Goal: Task Accomplishment & Management: Manage account settings

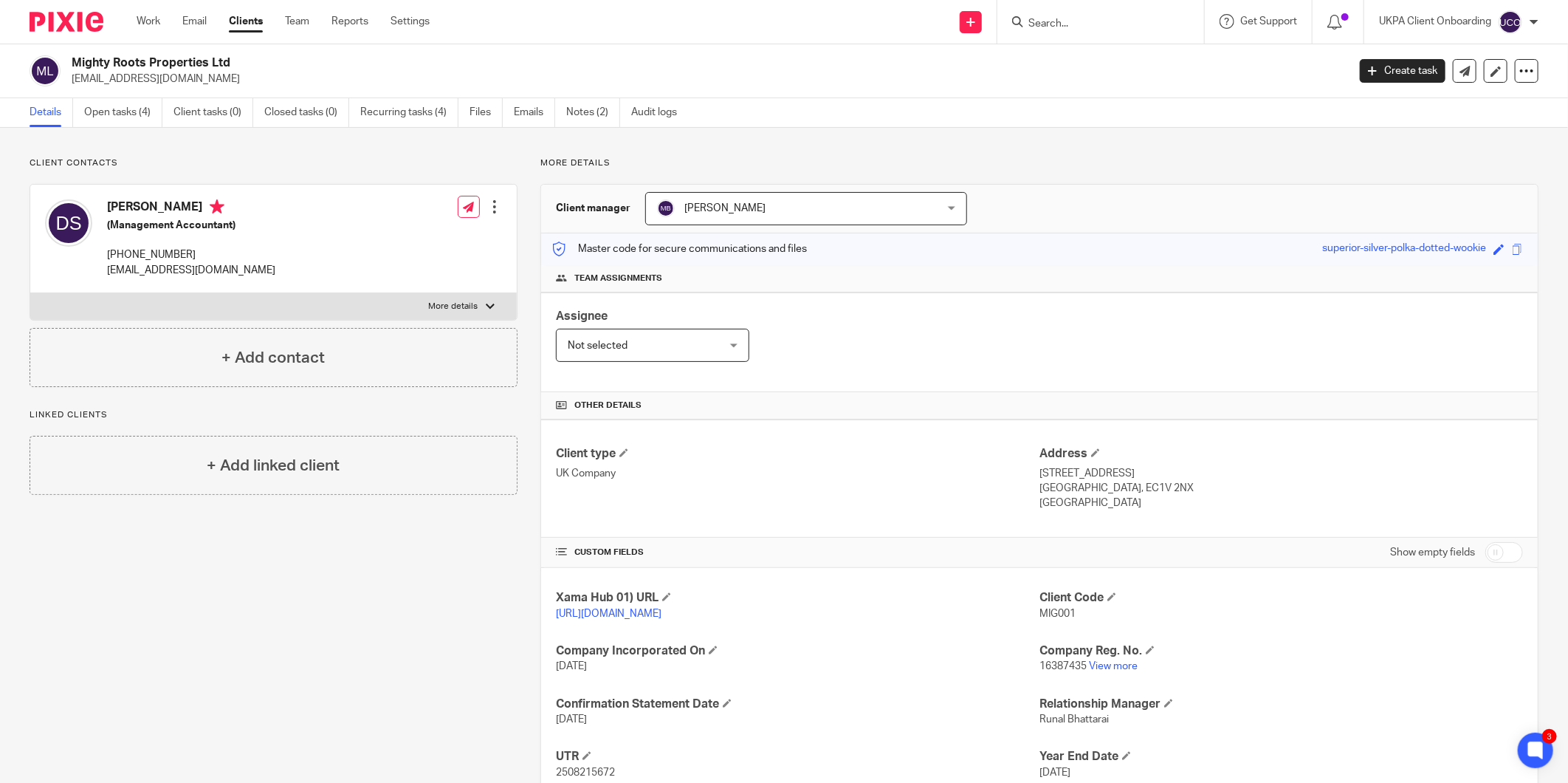
click at [215, 82] on p "[EMAIL_ADDRESS][DOMAIN_NAME]" at bounding box center [705, 79] width 1266 height 15
click at [215, 82] on p "davidsinclair@mightyrootsproperties.com" at bounding box center [705, 79] width 1266 height 15
copy main "davidsinclair@mightyrootsproperties.com Create task Update from Companies House…"
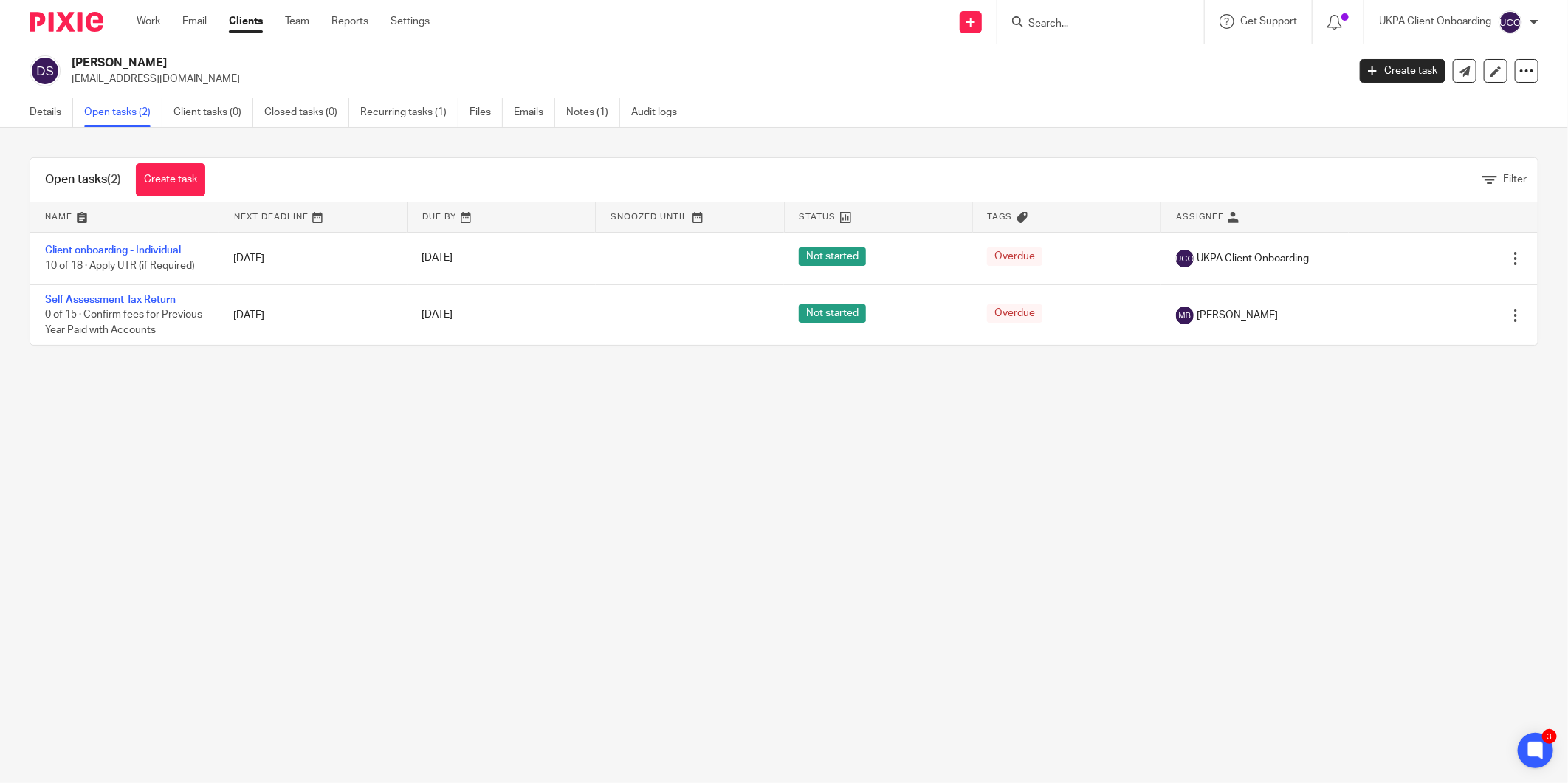
click at [194, 82] on p "davidsinclair@mightyrootsproperties.com" at bounding box center [705, 79] width 1266 height 15
copy main "davidsinclair@mightyrootsproperties.com Create task Update from Companies House…"
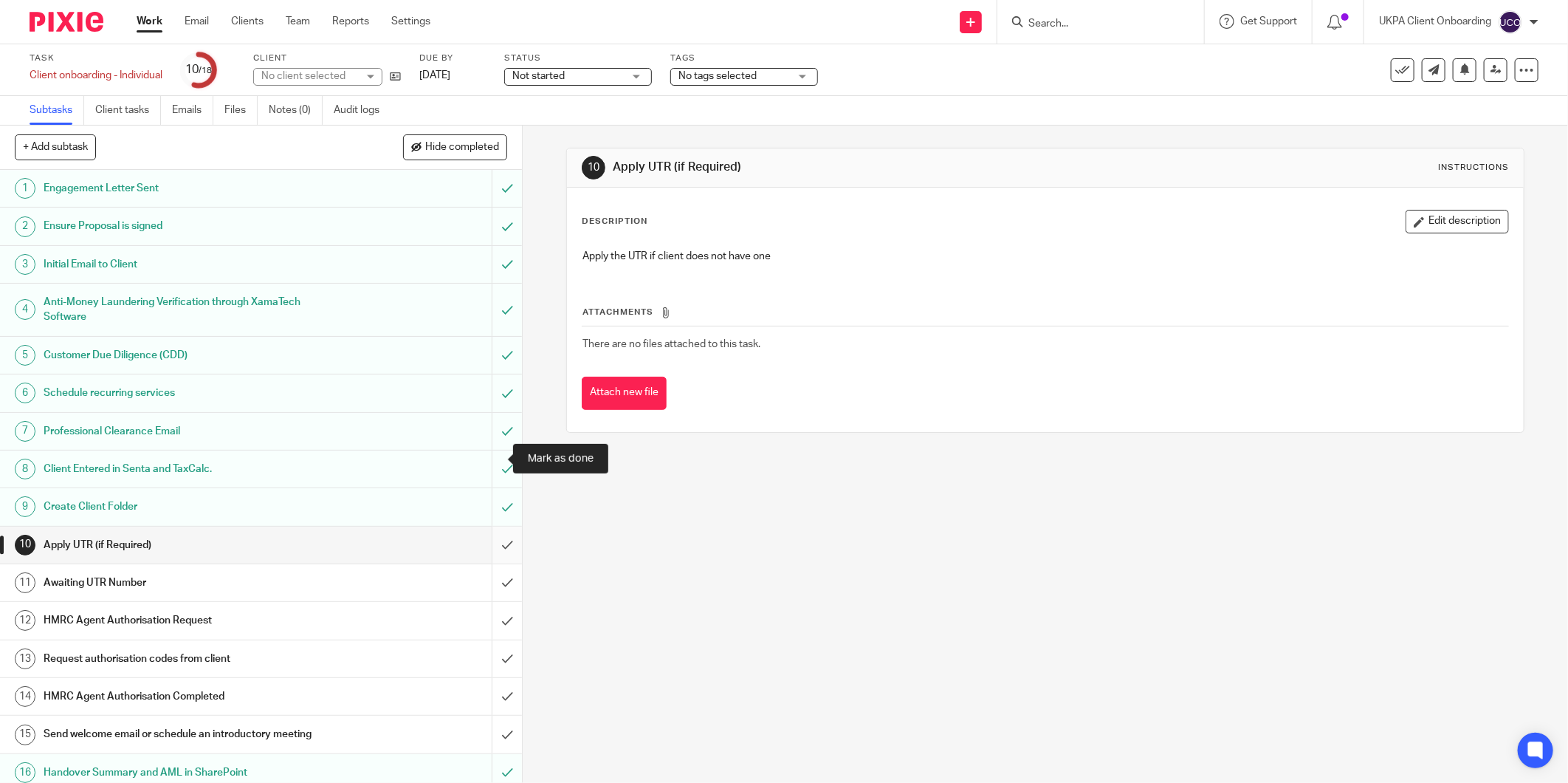
scroll to position [86, 0]
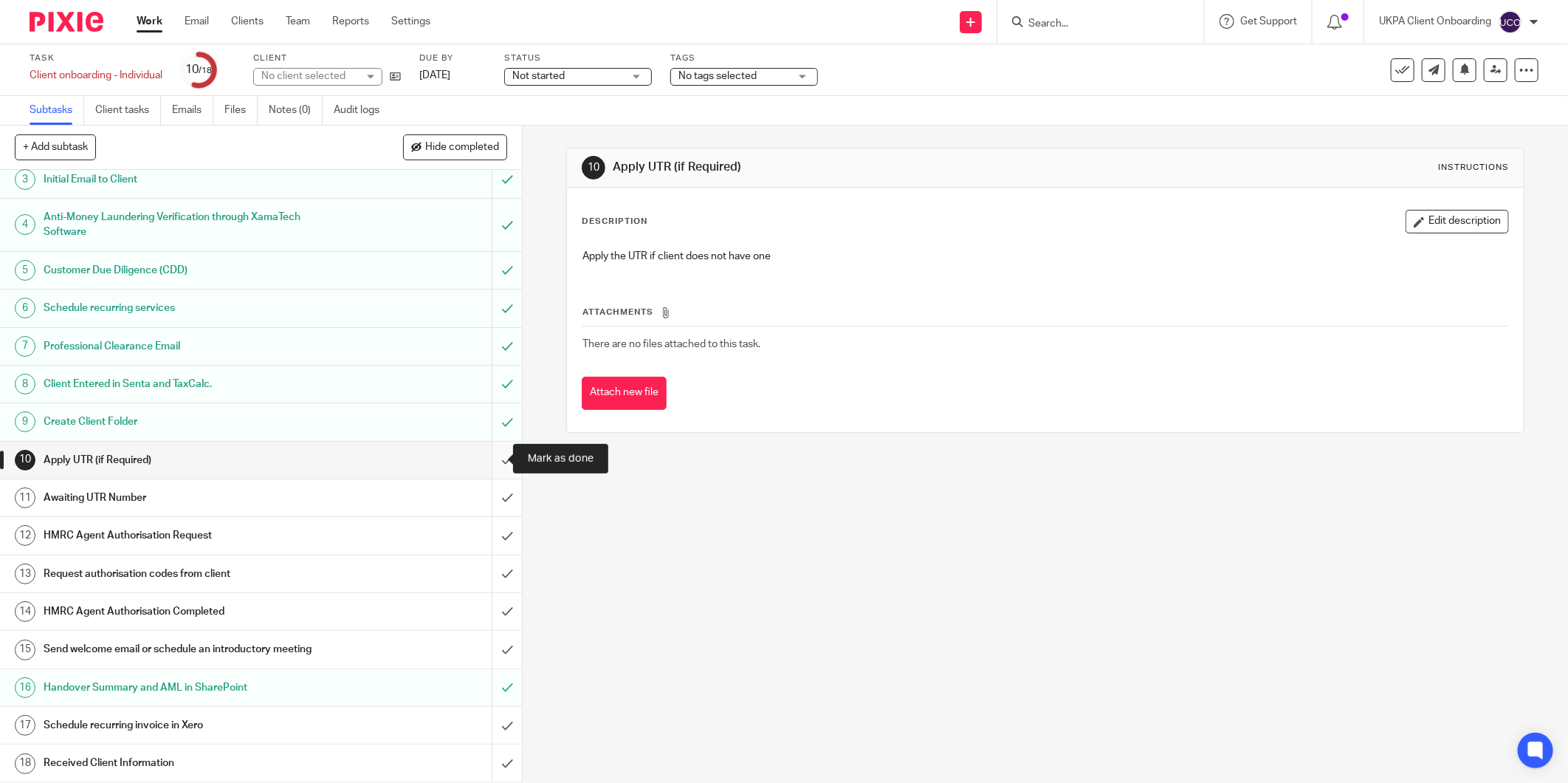
click at [484, 455] on input "submit" at bounding box center [261, 460] width 522 height 37
click at [497, 496] on input "submit" at bounding box center [261, 497] width 522 height 37
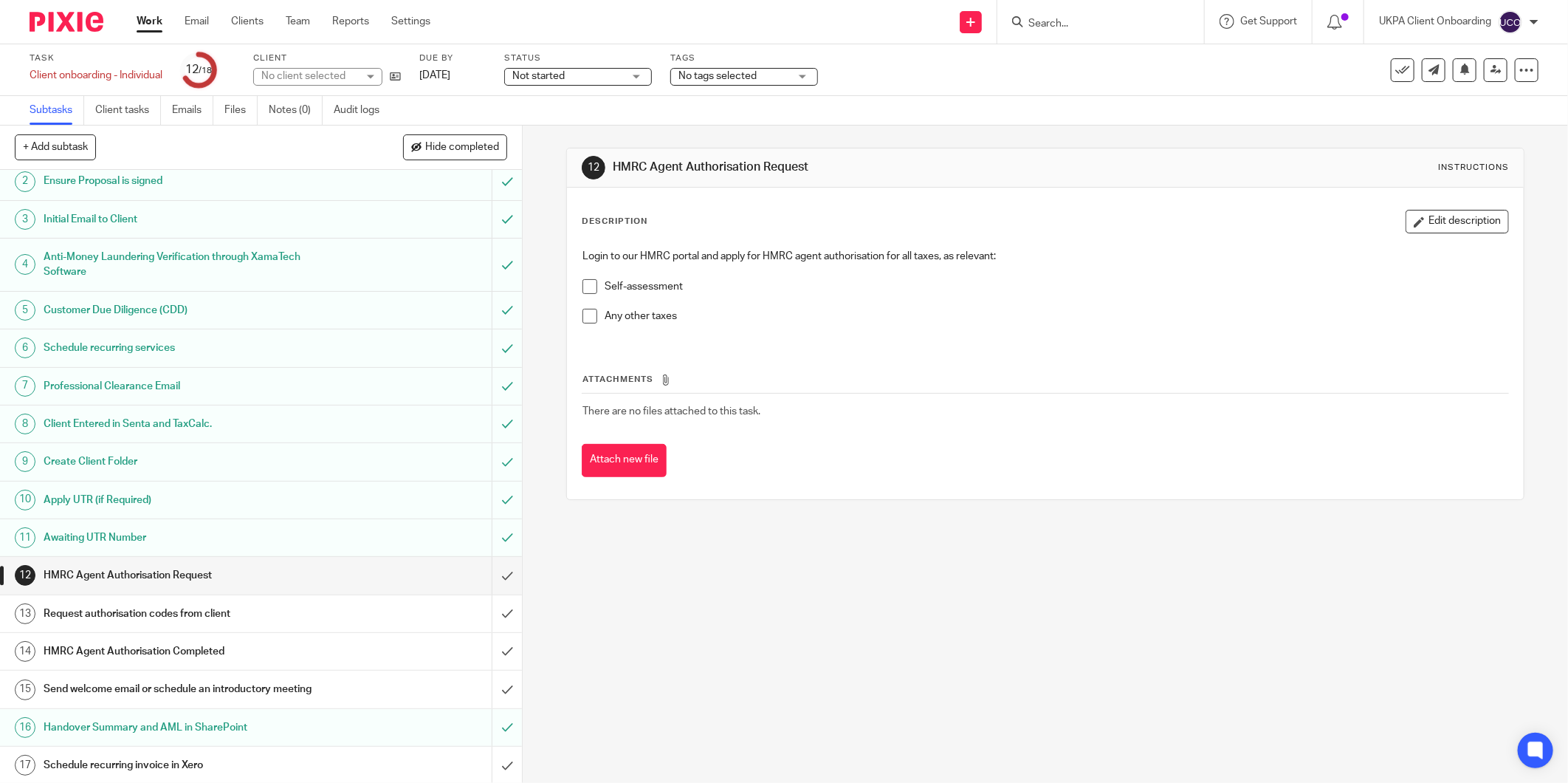
scroll to position [86, 0]
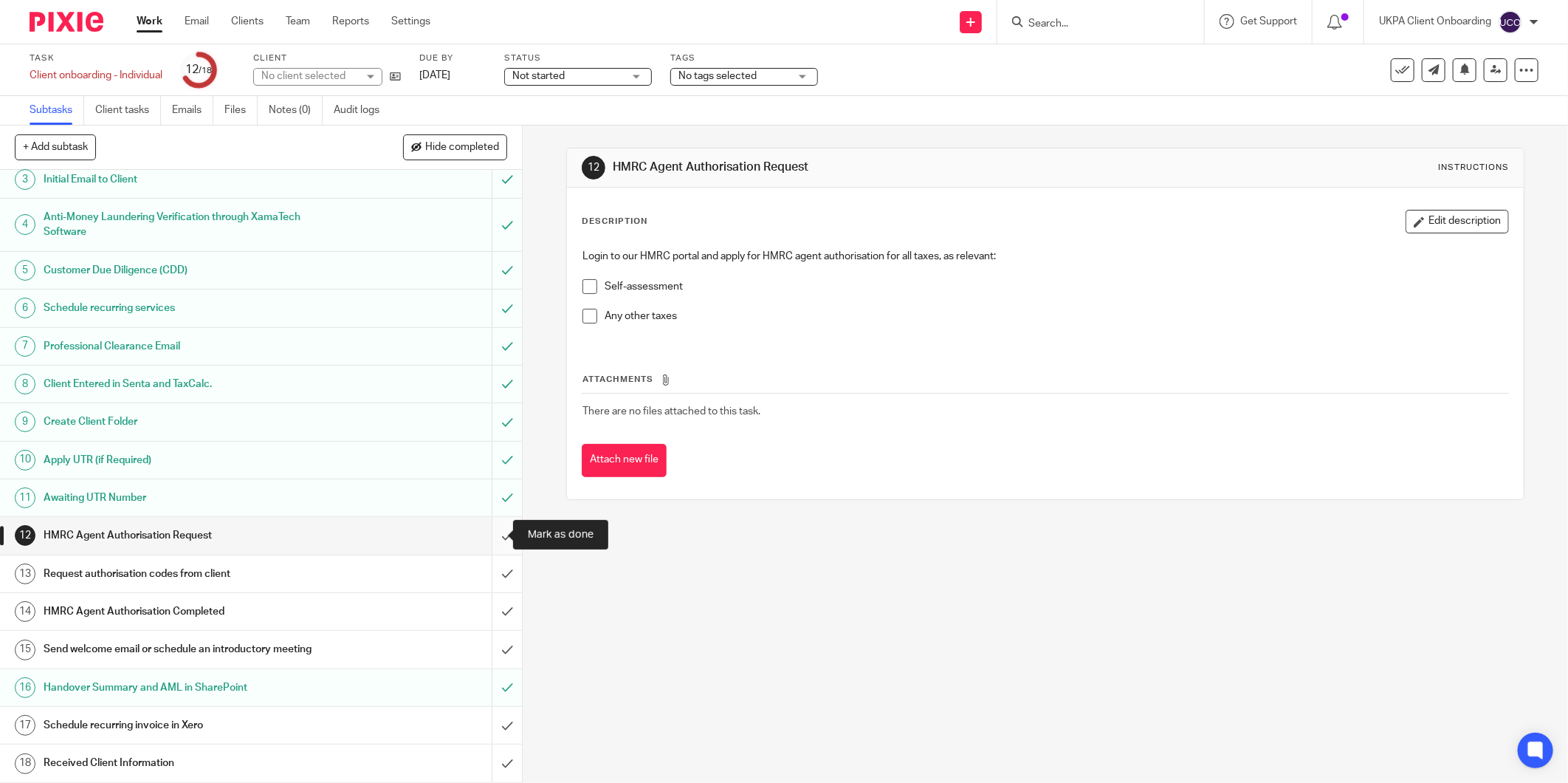
click at [491, 534] on input "submit" at bounding box center [261, 535] width 522 height 37
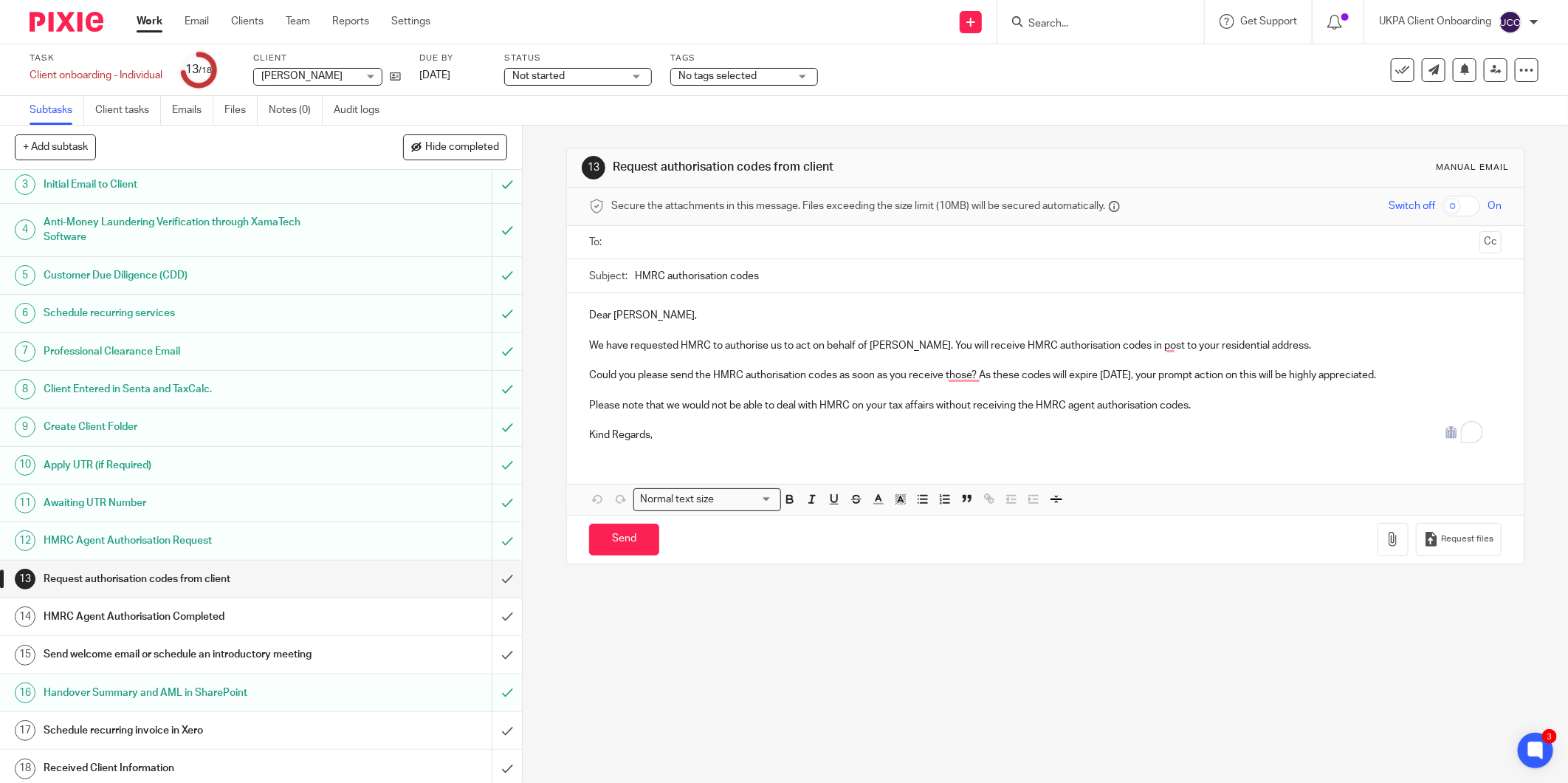
scroll to position [86, 0]
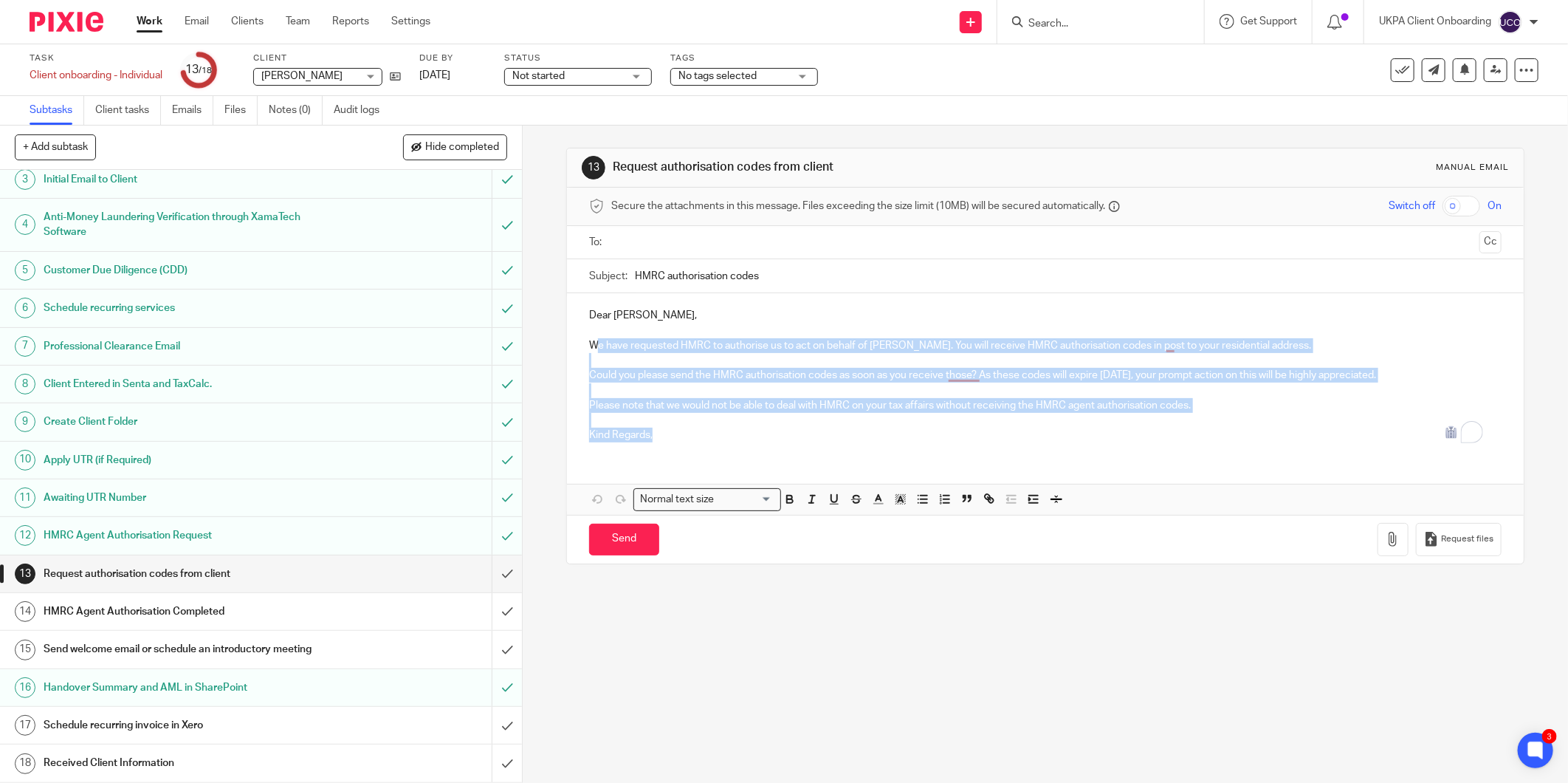
drag, startPoint x: 589, startPoint y: 341, endPoint x: 678, endPoint y: 430, distance: 125.9
click at [678, 430] on div "Dear David Anton, We have requested HMRC to authorise us to act on behalf of Da…" at bounding box center [1045, 373] width 957 height 160
copy div "e have requested HMRC to authorise us to act on behalf of David Anton Sinclair.…"
click at [492, 572] on input "submit" at bounding box center [261, 573] width 522 height 37
click at [492, 646] on input "submit" at bounding box center [261, 649] width 522 height 37
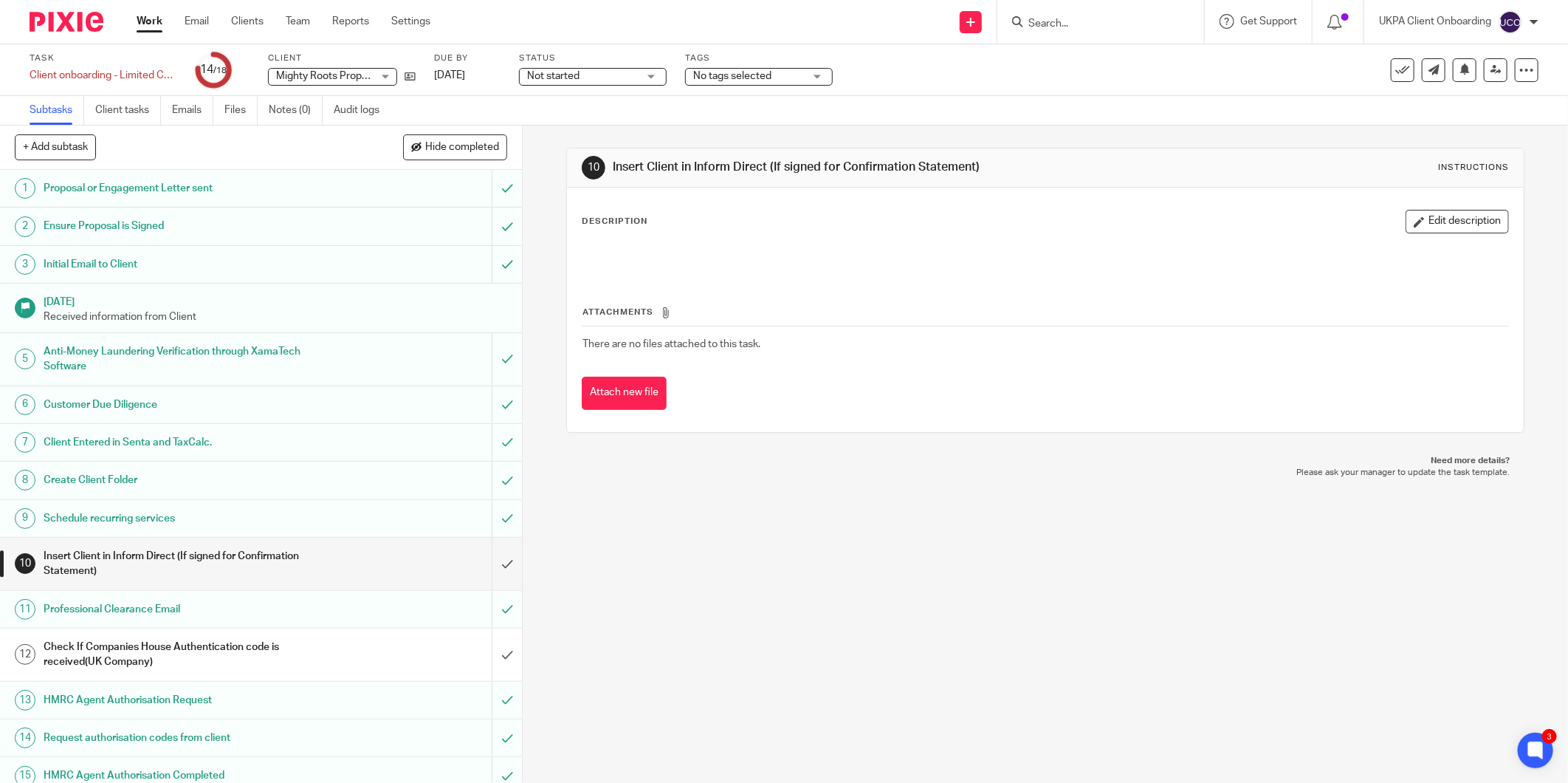
scroll to position [142, 0]
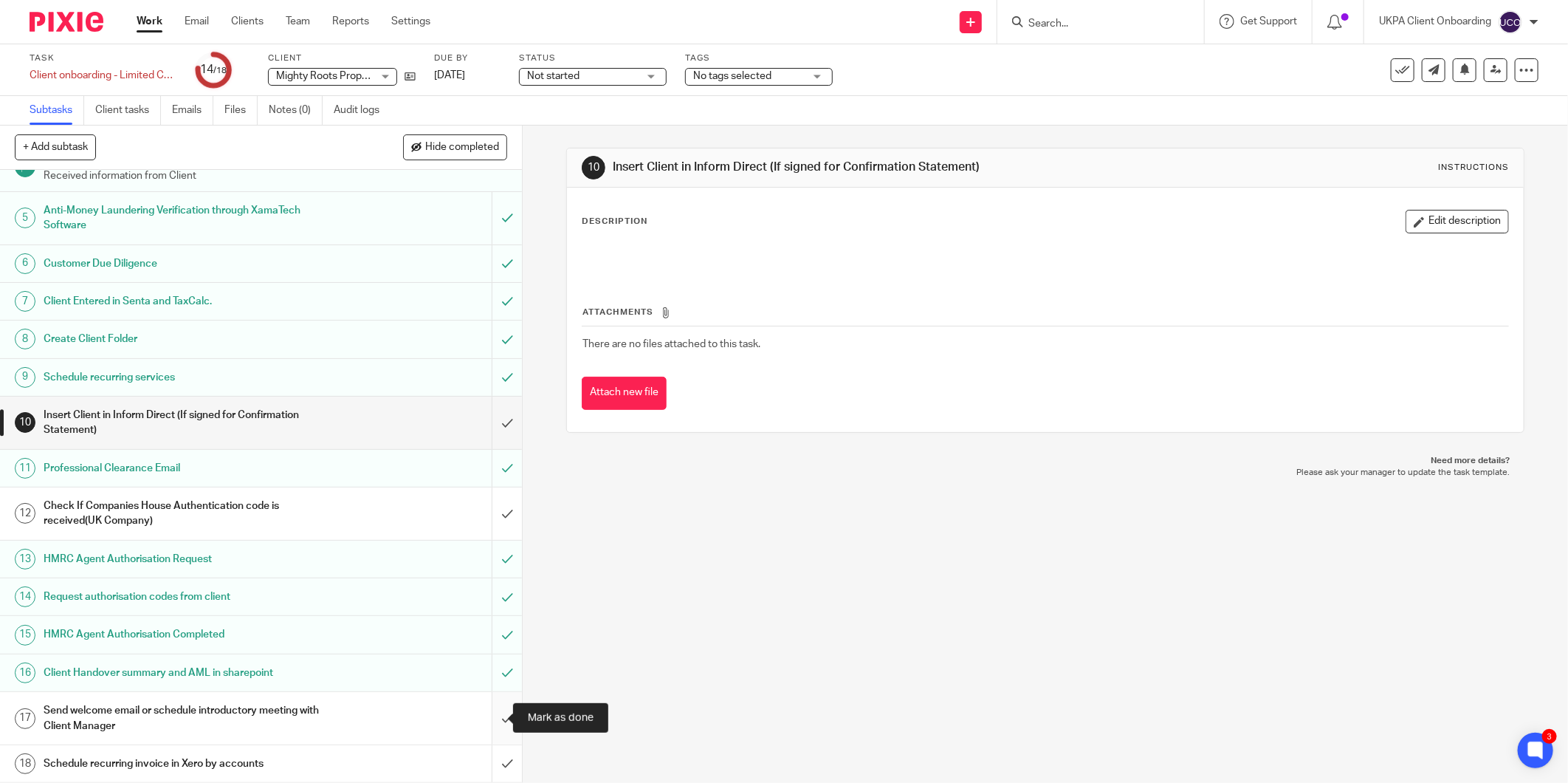
click at [491, 715] on input "submit" at bounding box center [261, 718] width 522 height 52
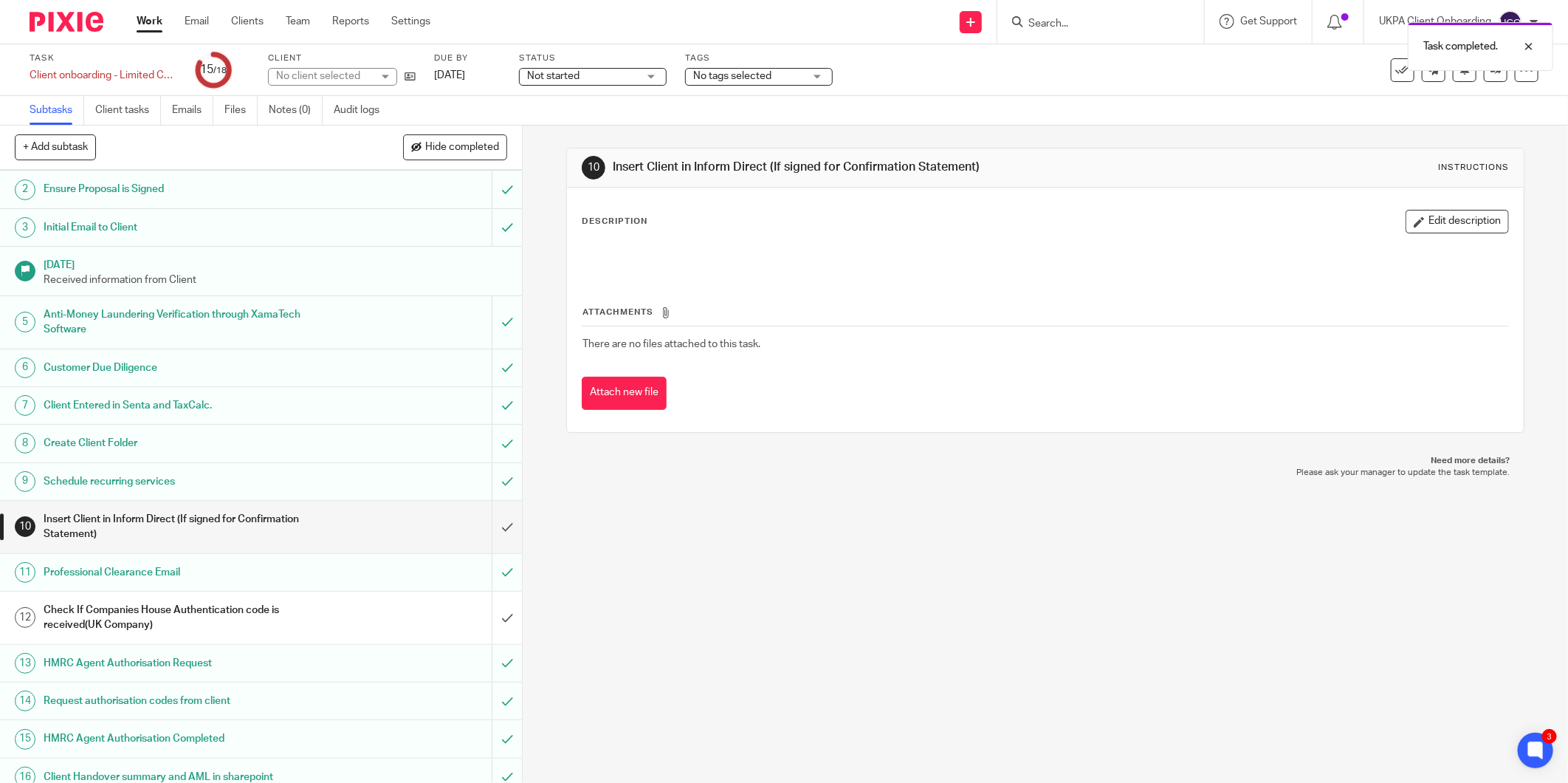
scroll to position [142, 0]
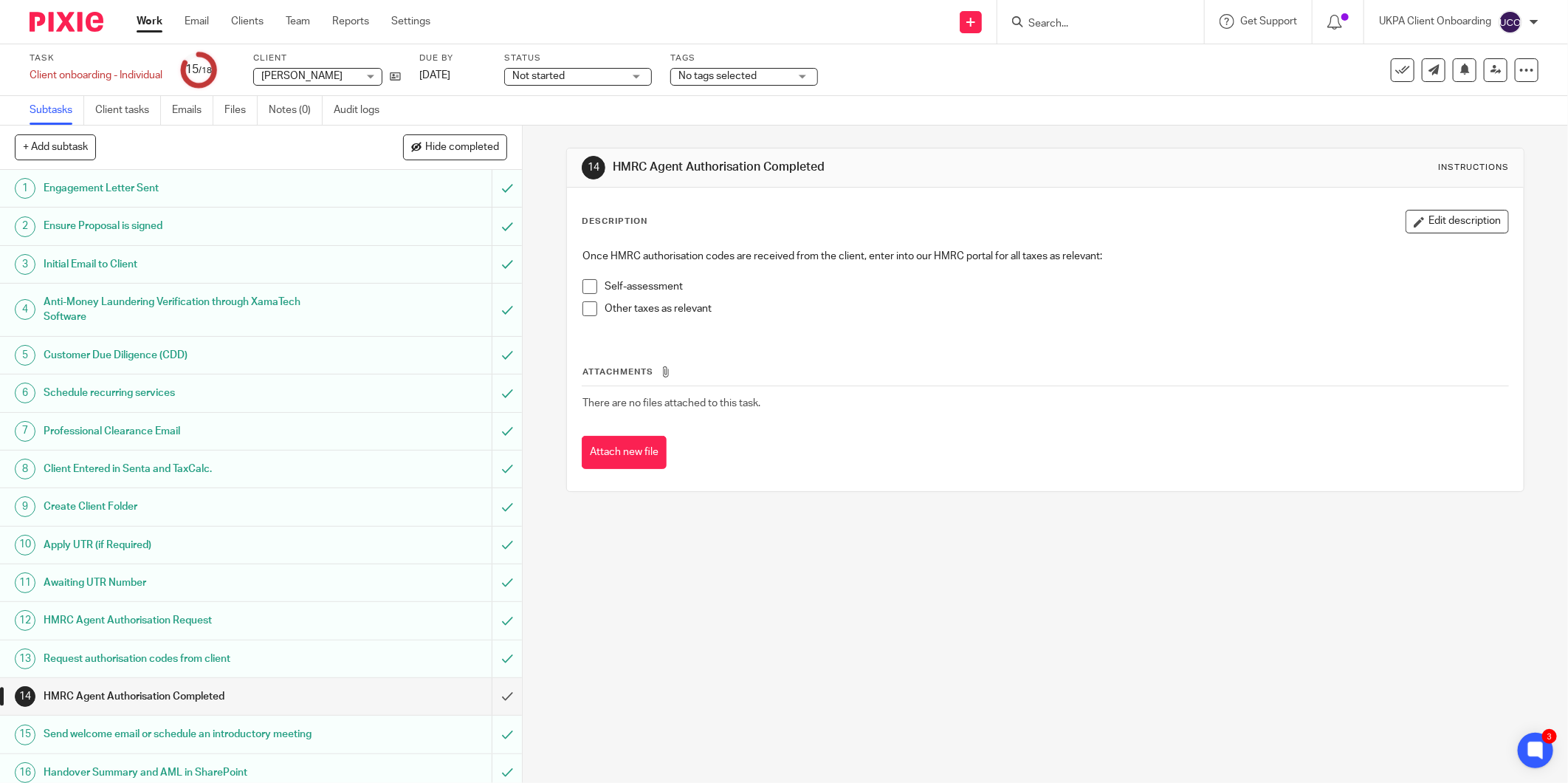
scroll to position [86, 0]
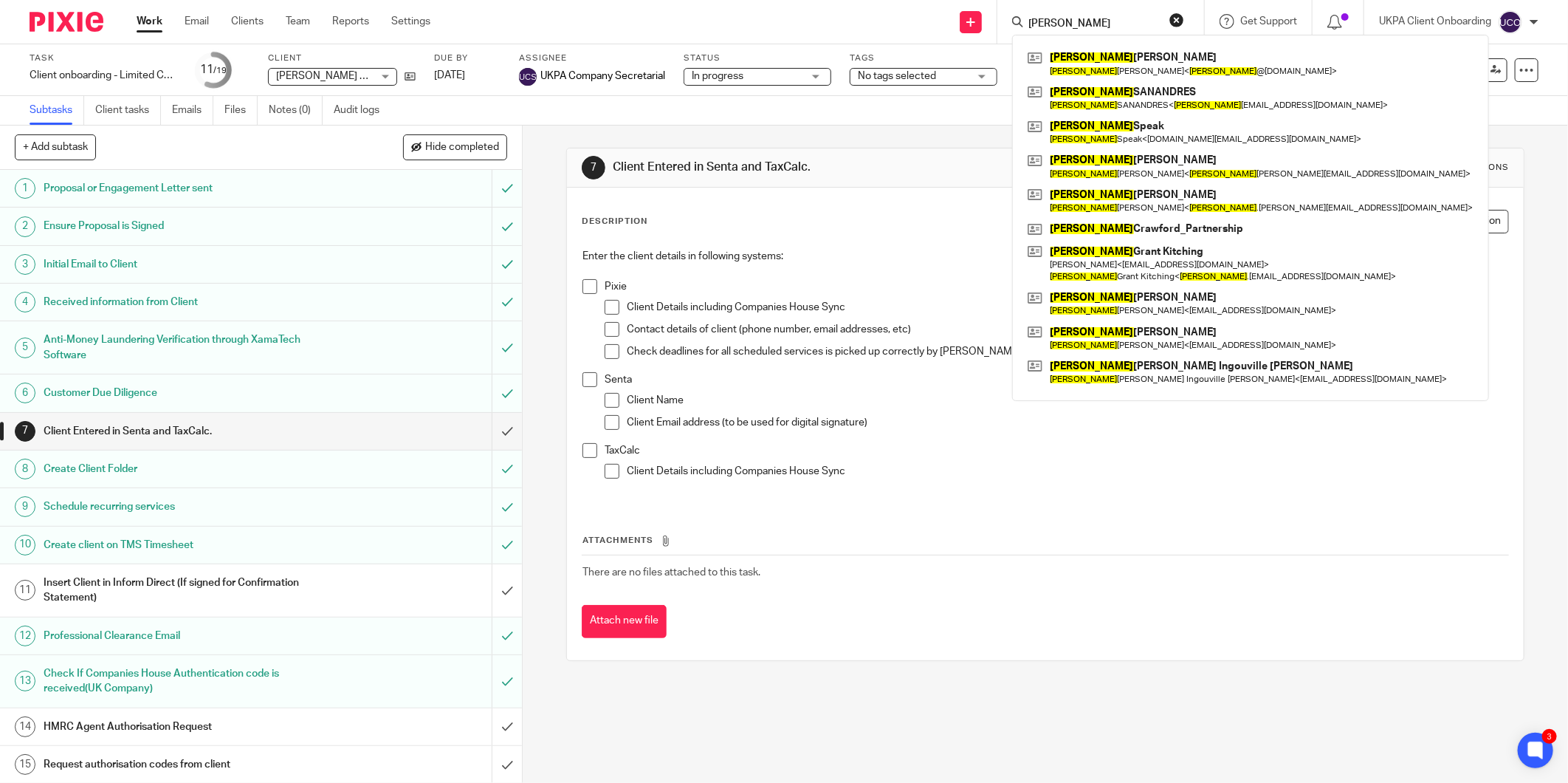
click at [1079, 19] on input "david" at bounding box center [1094, 24] width 133 height 14
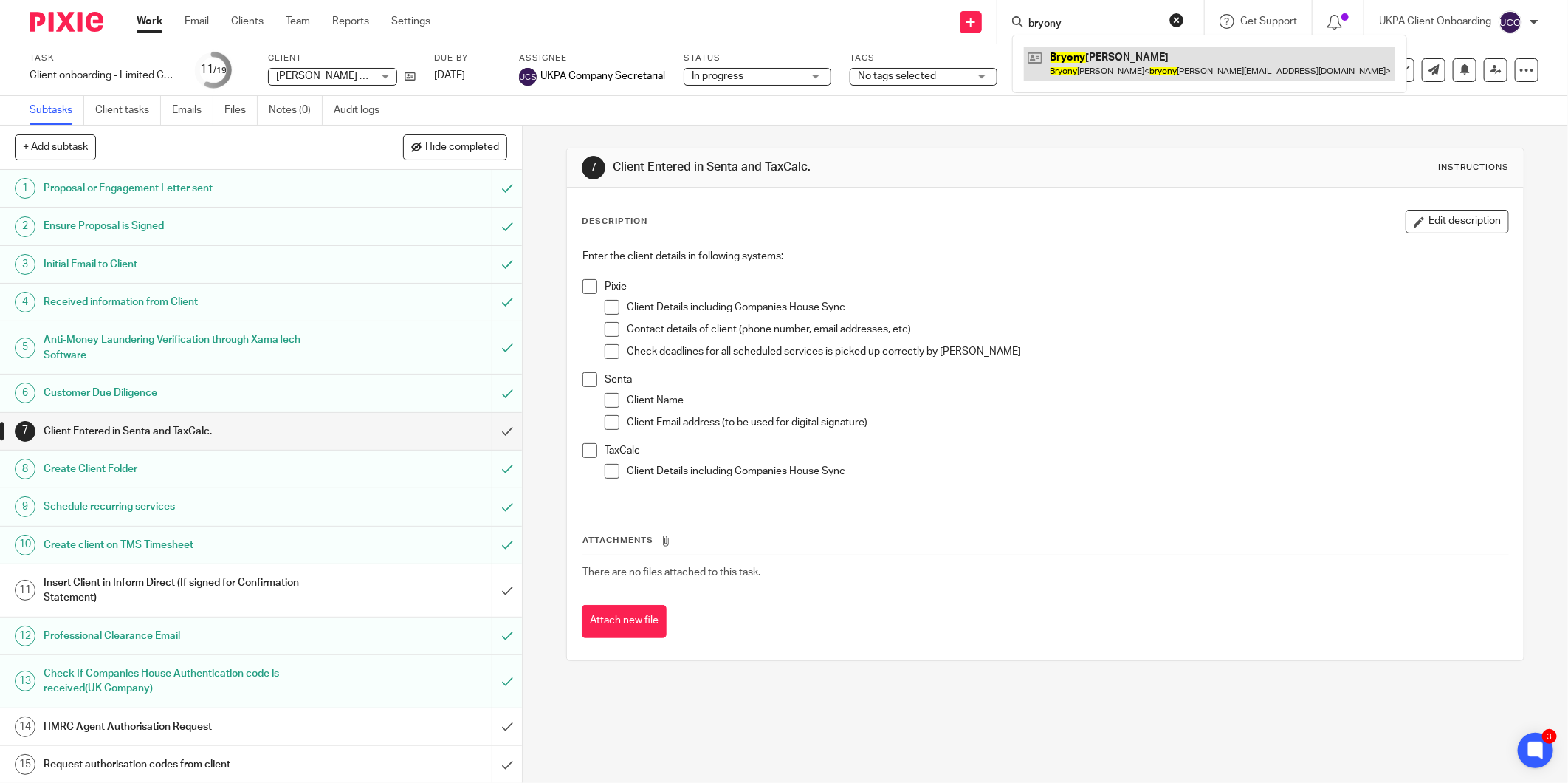
type input "bryony"
click at [1079, 64] on link at bounding box center [1209, 63] width 371 height 34
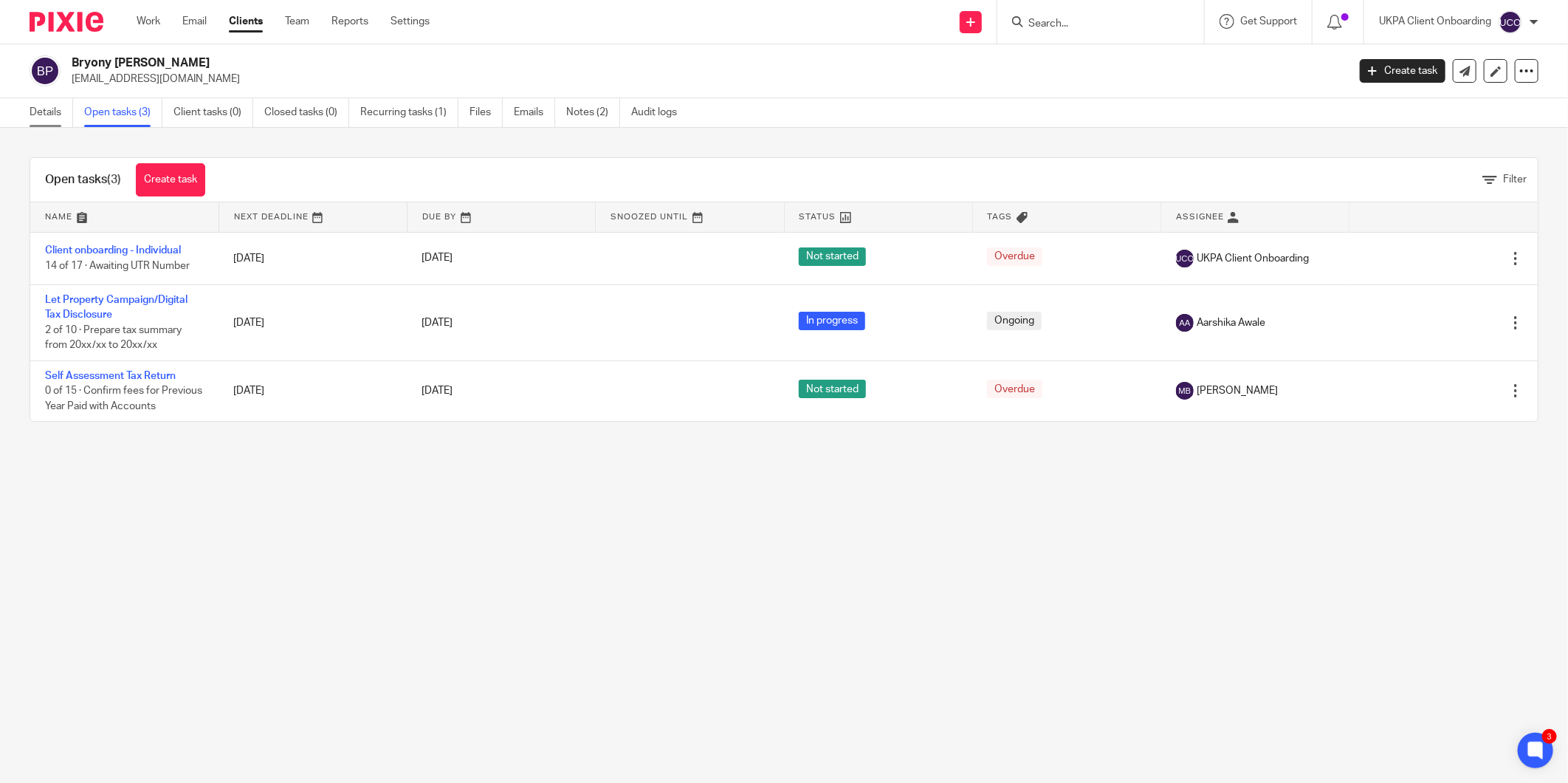
click at [37, 113] on link "Details" at bounding box center [51, 113] width 44 height 29
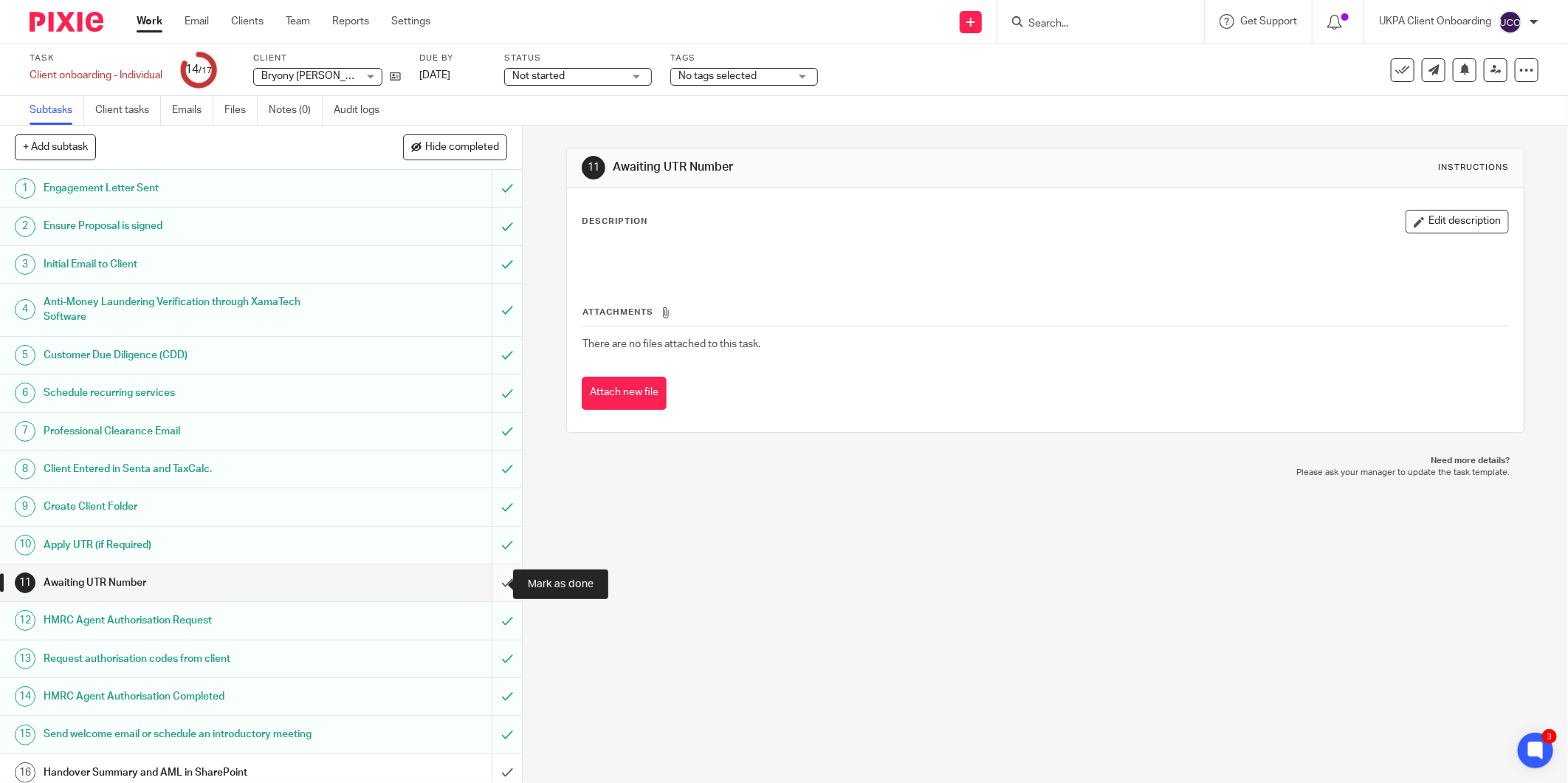
click at [495, 589] on input "submit" at bounding box center [261, 583] width 522 height 37
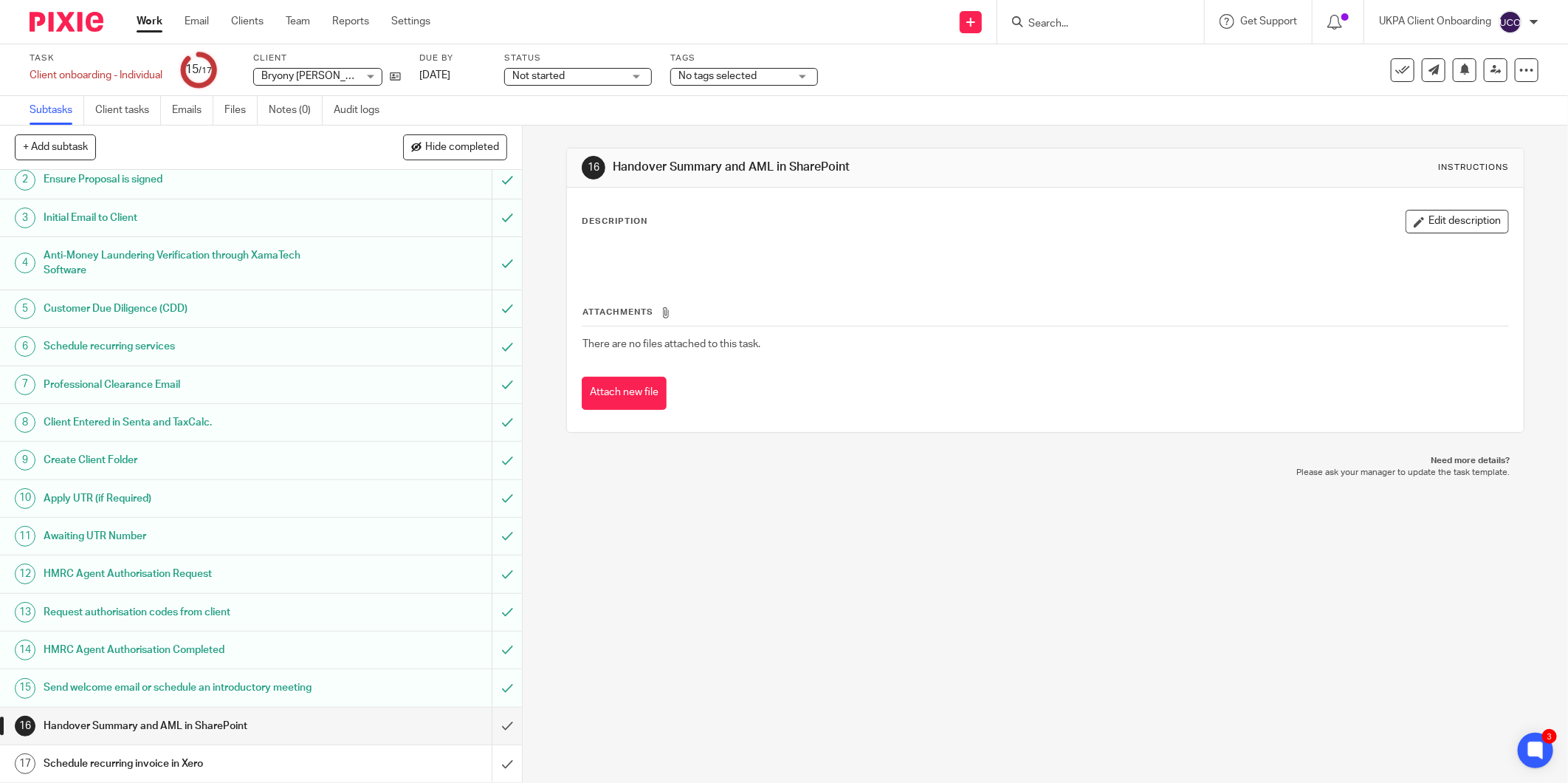
scroll to position [48, 0]
click at [493, 720] on input "submit" at bounding box center [261, 726] width 522 height 37
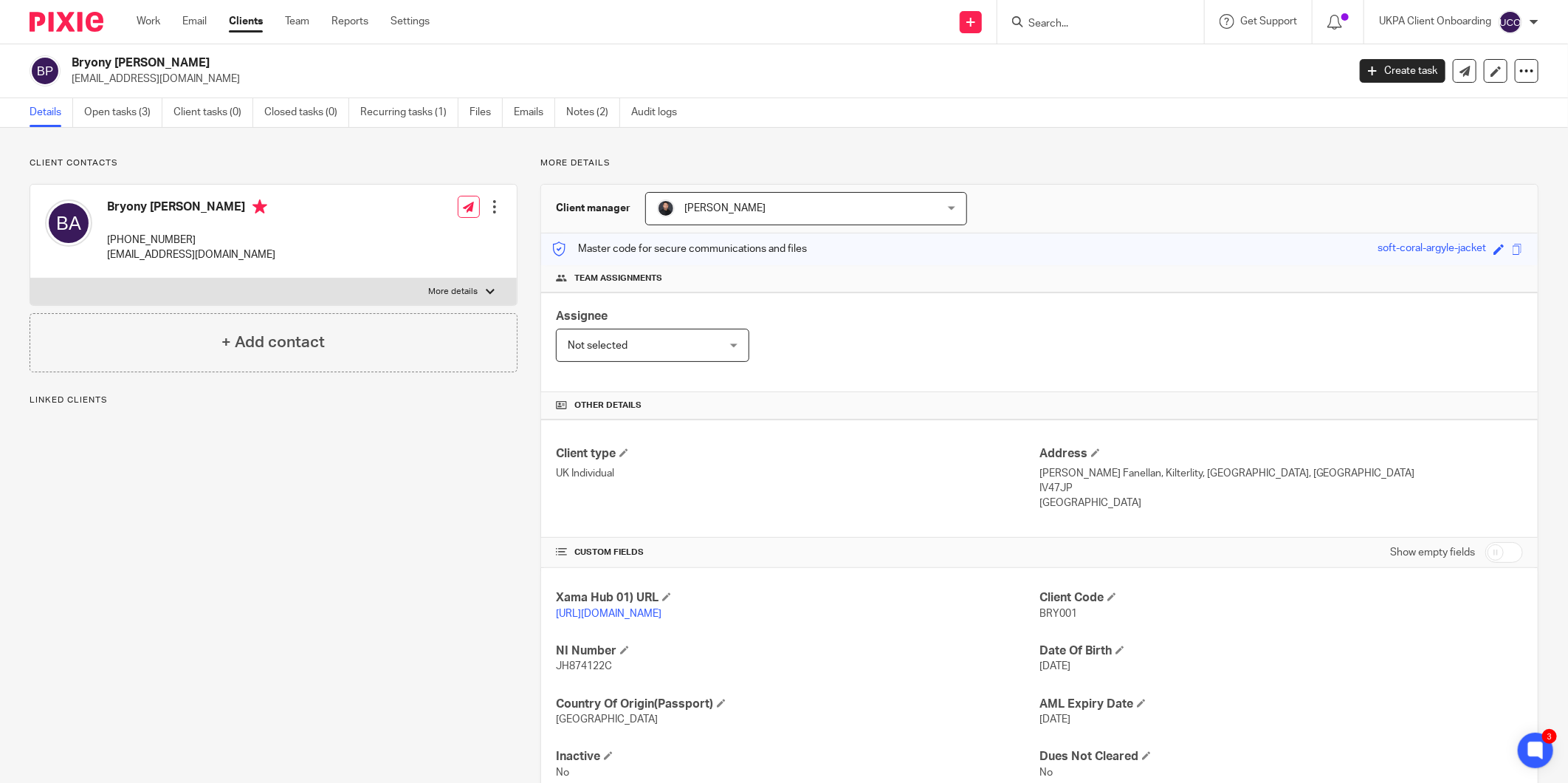
drag, startPoint x: 1479, startPoint y: 552, endPoint x: 1442, endPoint y: 551, distance: 37.0
click at [1486, 552] on input "checkbox" at bounding box center [1504, 552] width 38 height 20
checkbox input "true"
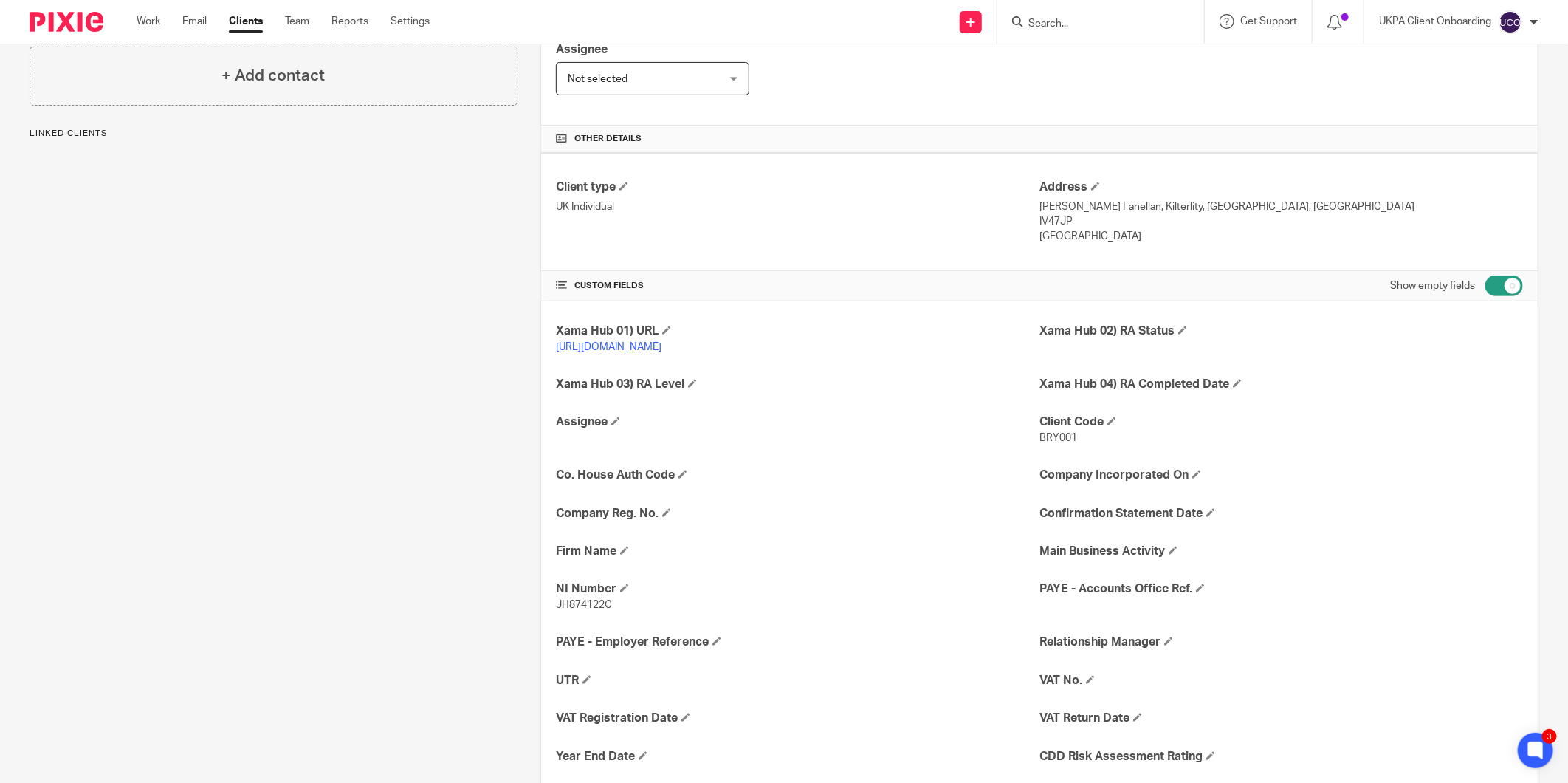
scroll to position [328, 0]
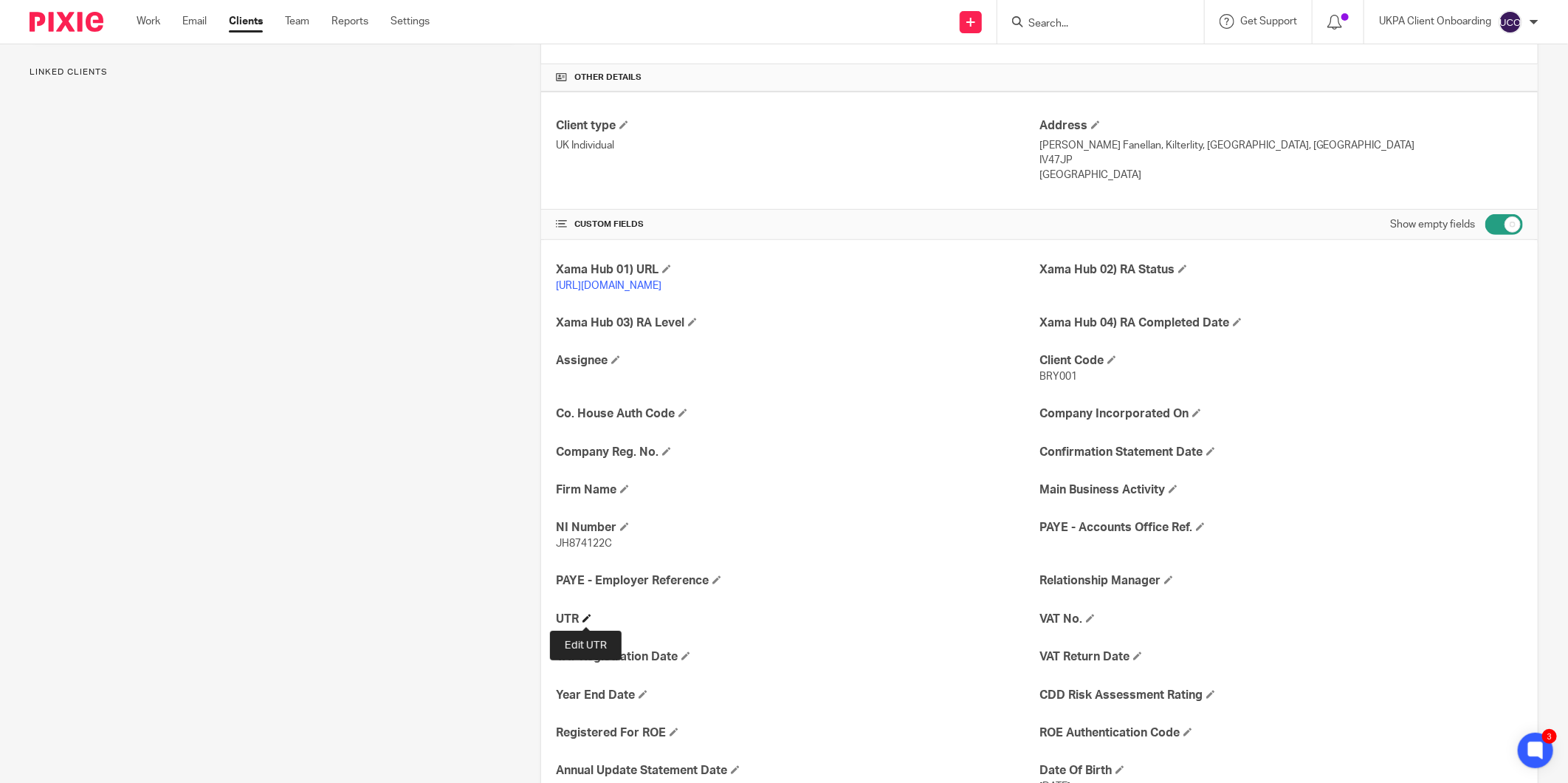
click at [583, 617] on span at bounding box center [587, 618] width 9 height 9
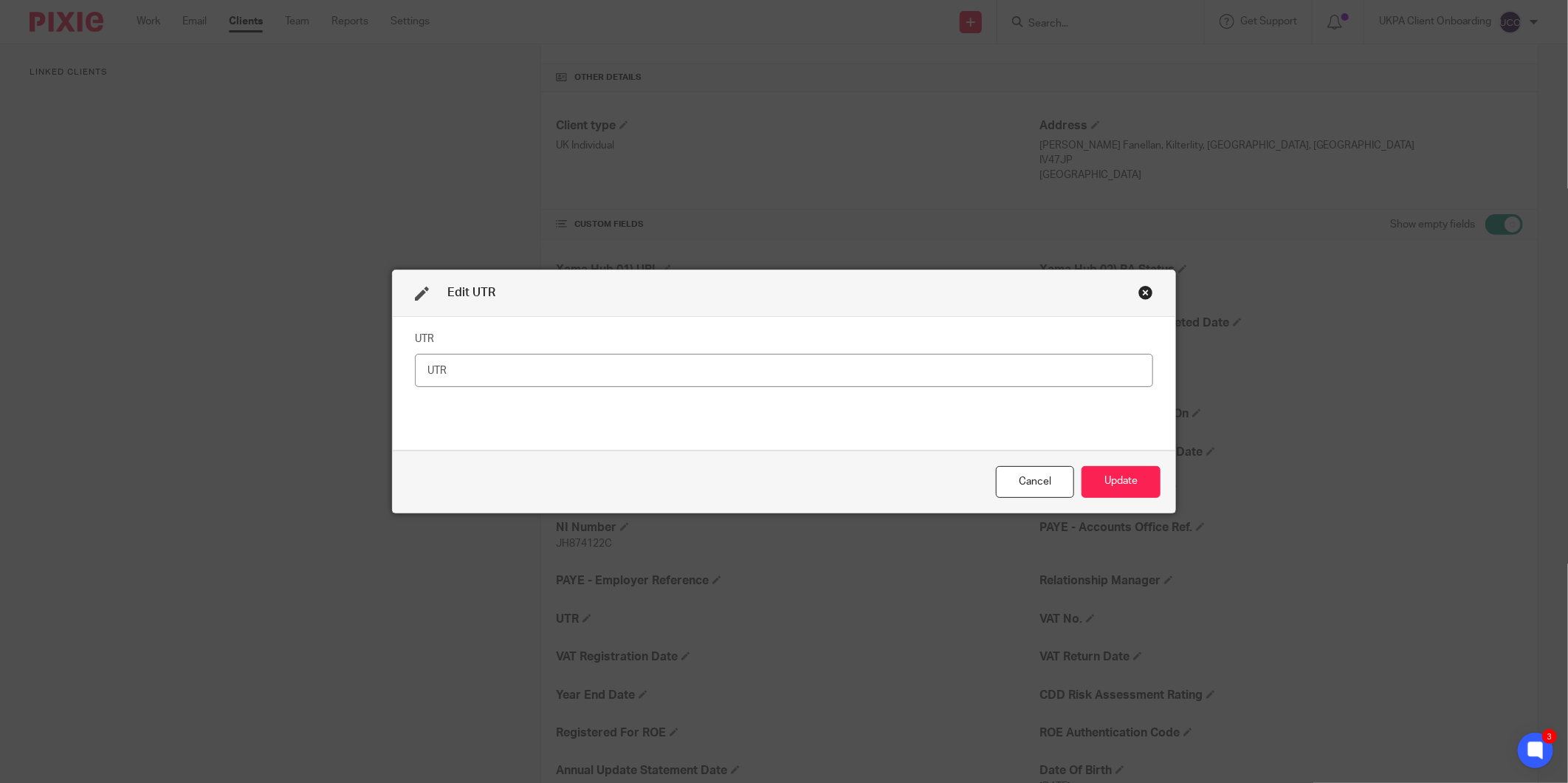
click at [665, 381] on input "text" at bounding box center [784, 371] width 738 height 33
type input "8759273243"
click at [1113, 473] on button "Update" at bounding box center [1121, 482] width 79 height 32
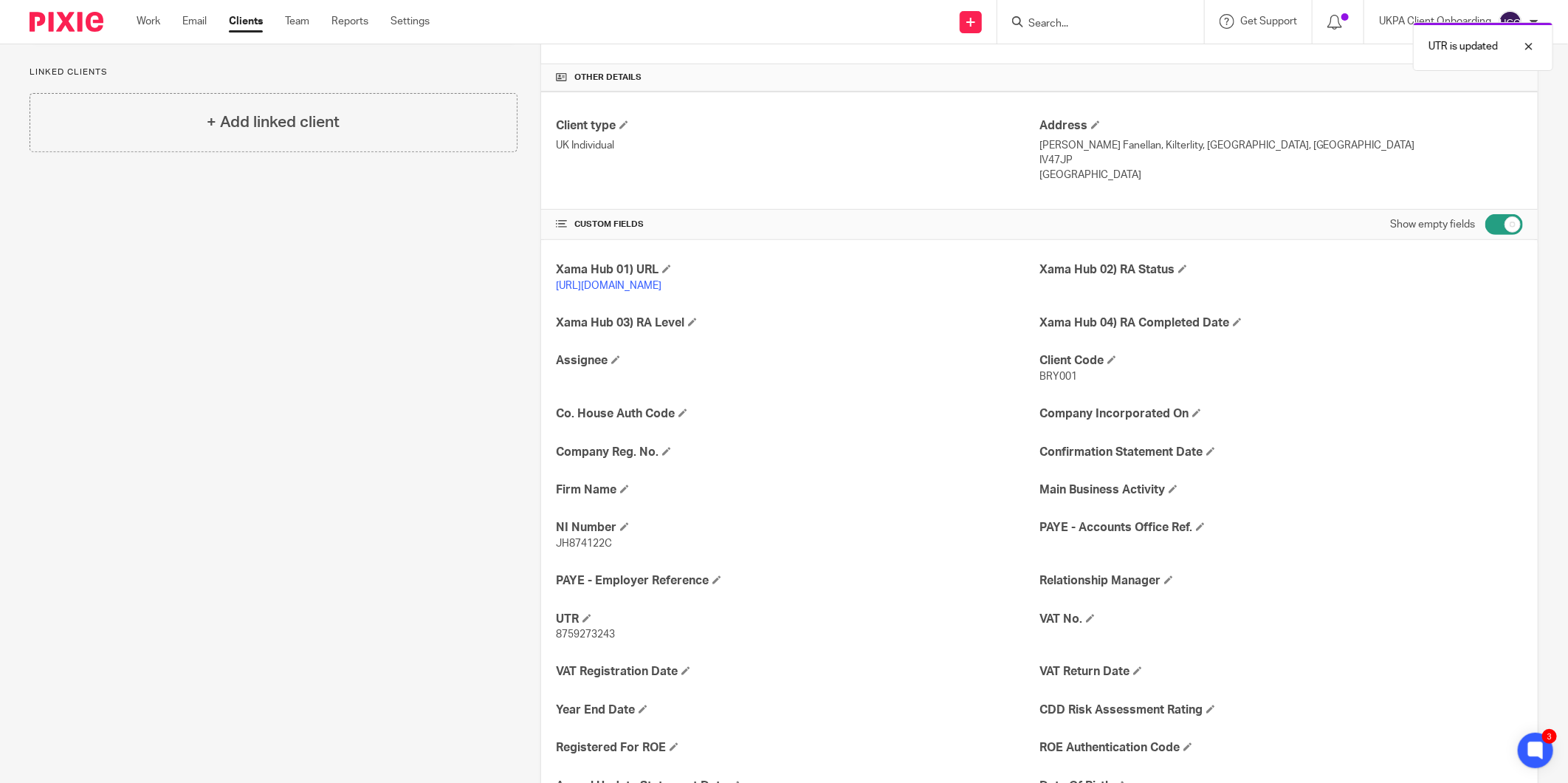
click at [597, 628] on p "8759273243" at bounding box center [797, 635] width 483 height 15
copy span "8759273243"
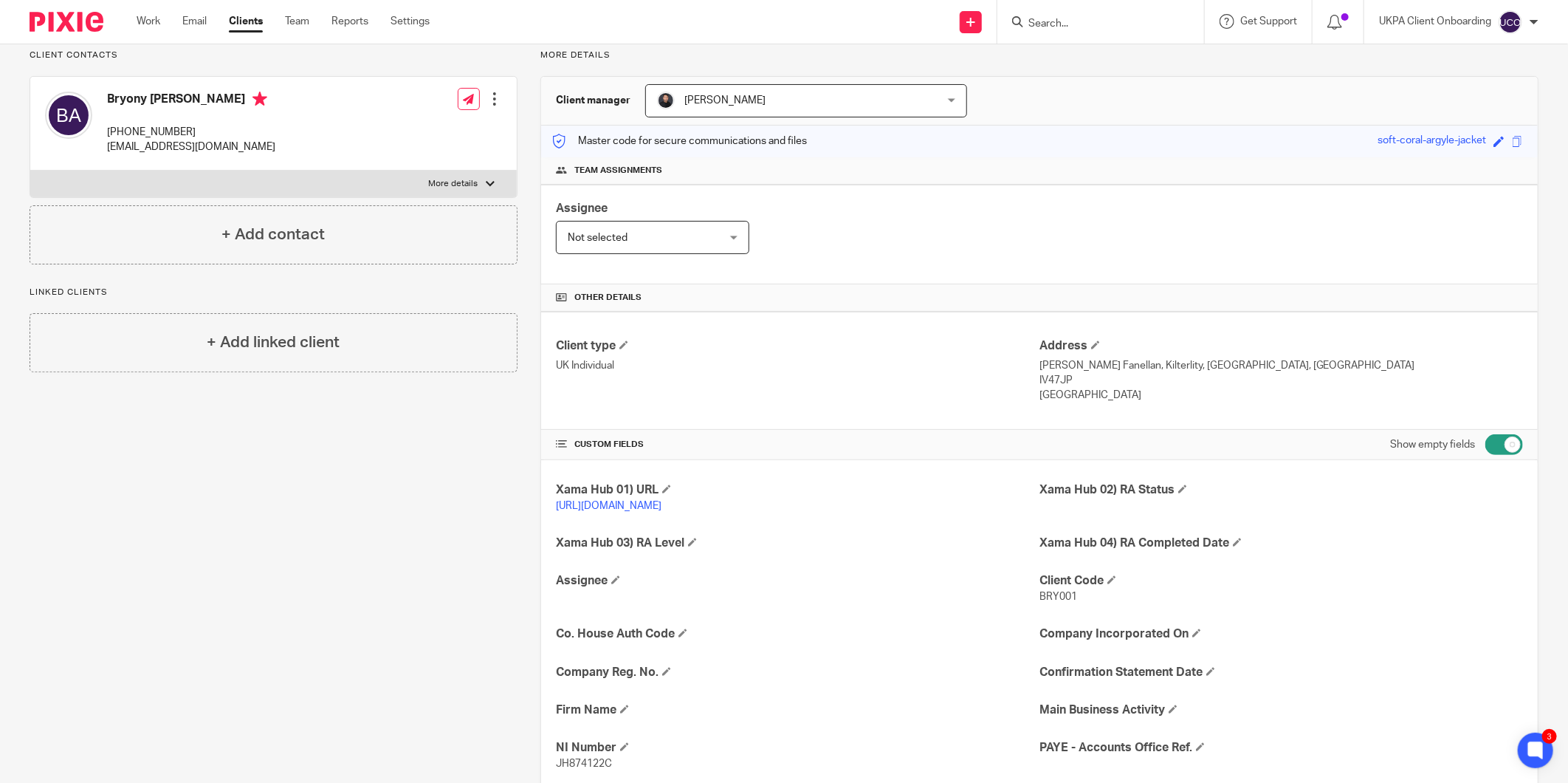
scroll to position [0, 0]
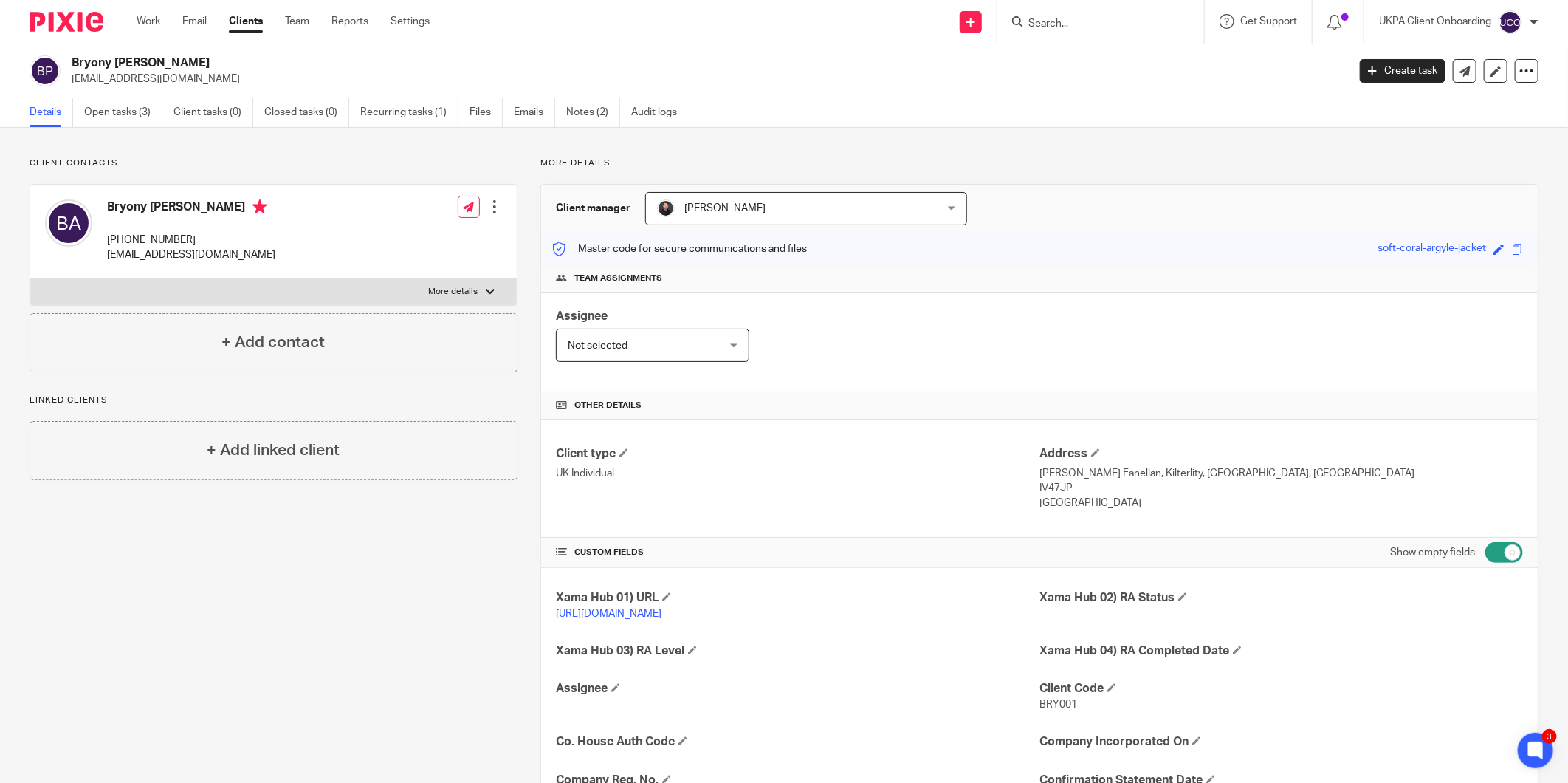
click at [181, 57] on h2 "Bryony [PERSON_NAME]" at bounding box center [578, 63] width 1013 height 15
copy div "Bryony [PERSON_NAME]"
click at [132, 77] on p "bryonyayers@gmail.com" at bounding box center [705, 79] width 1266 height 15
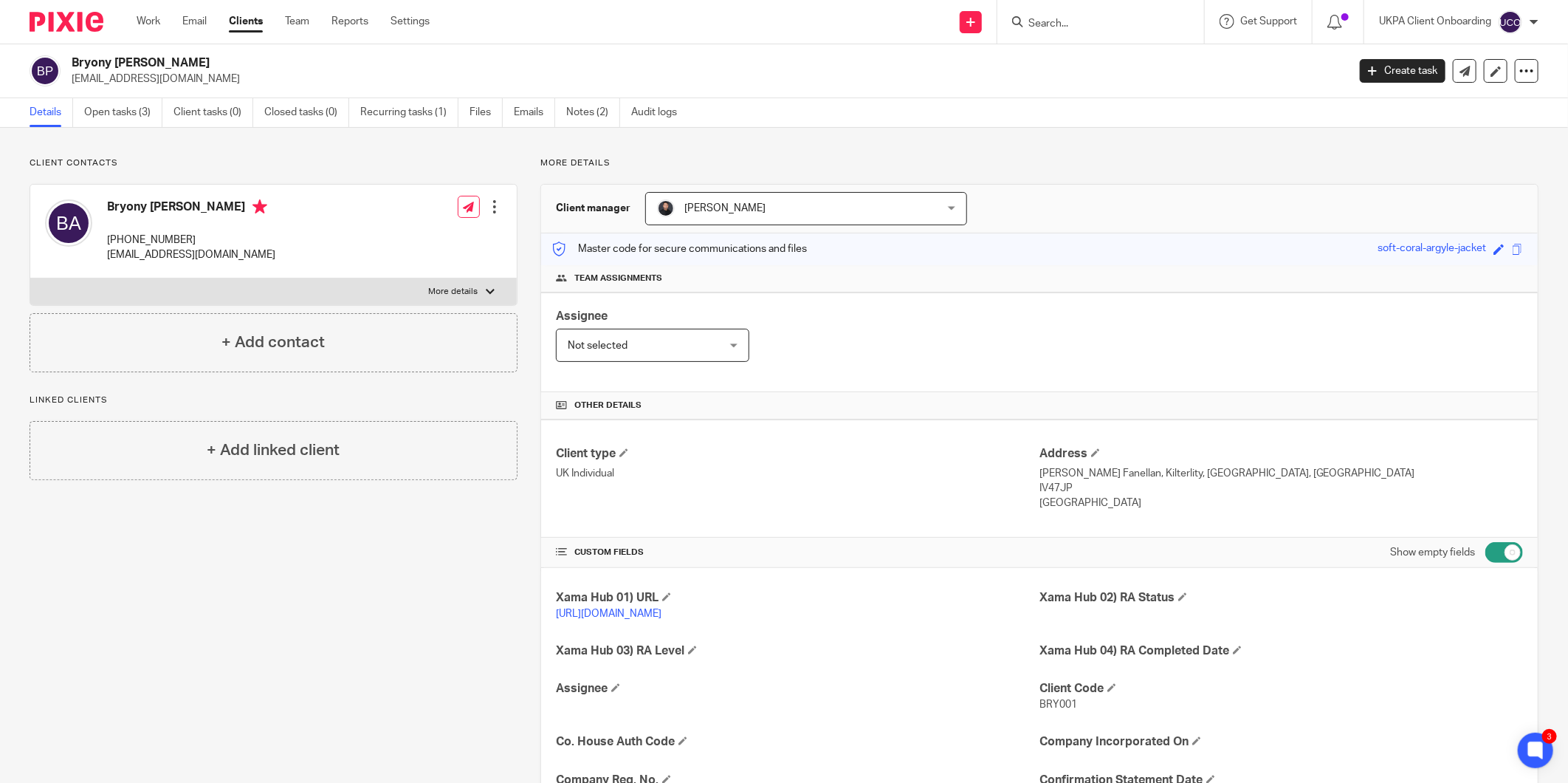
click at [132, 77] on p "bryonyayers@gmail.com" at bounding box center [705, 79] width 1266 height 15
copy main "bryonyayers@gmail.com Create task Update from Companies House Export data Merge…"
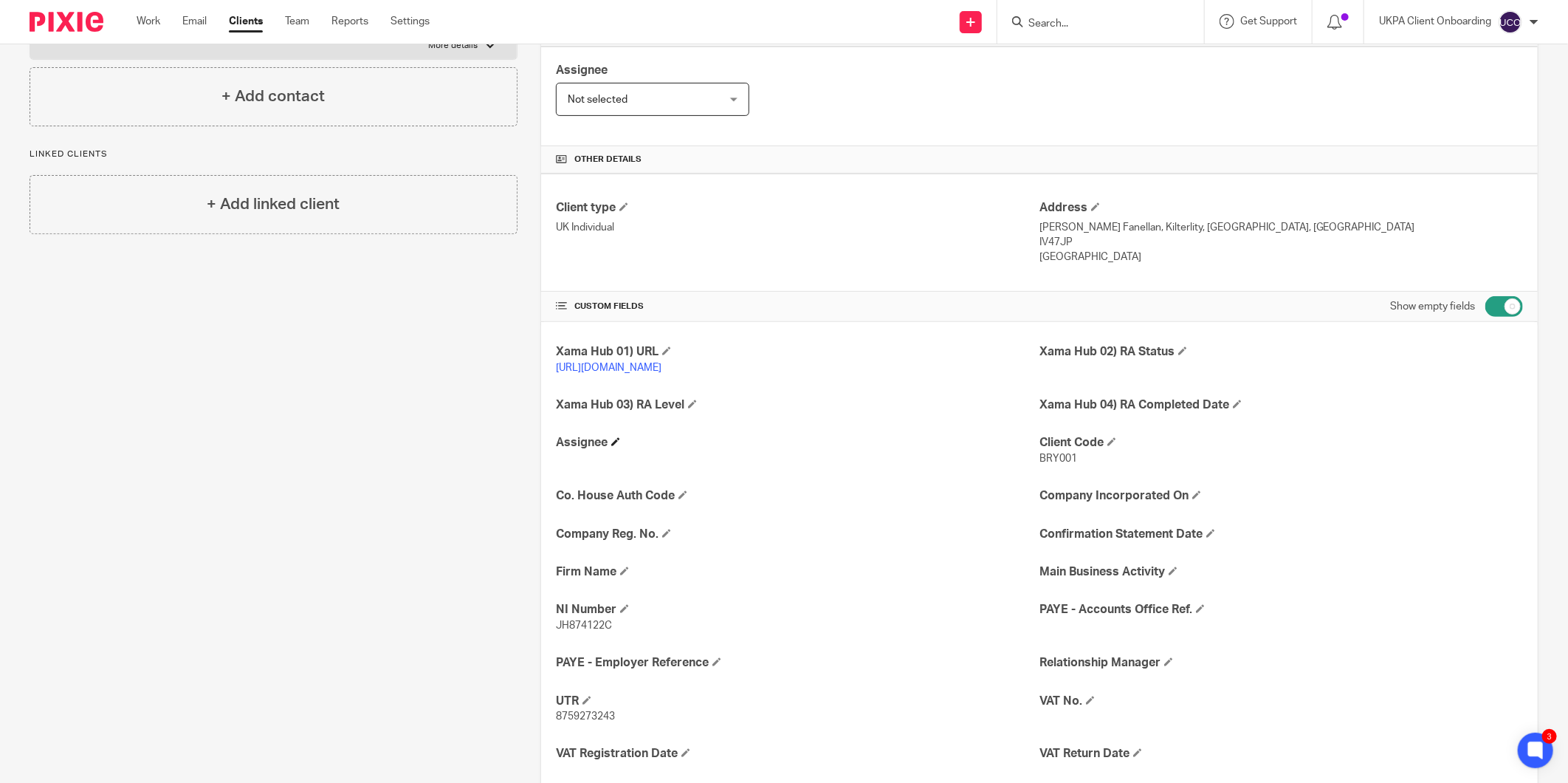
scroll to position [328, 0]
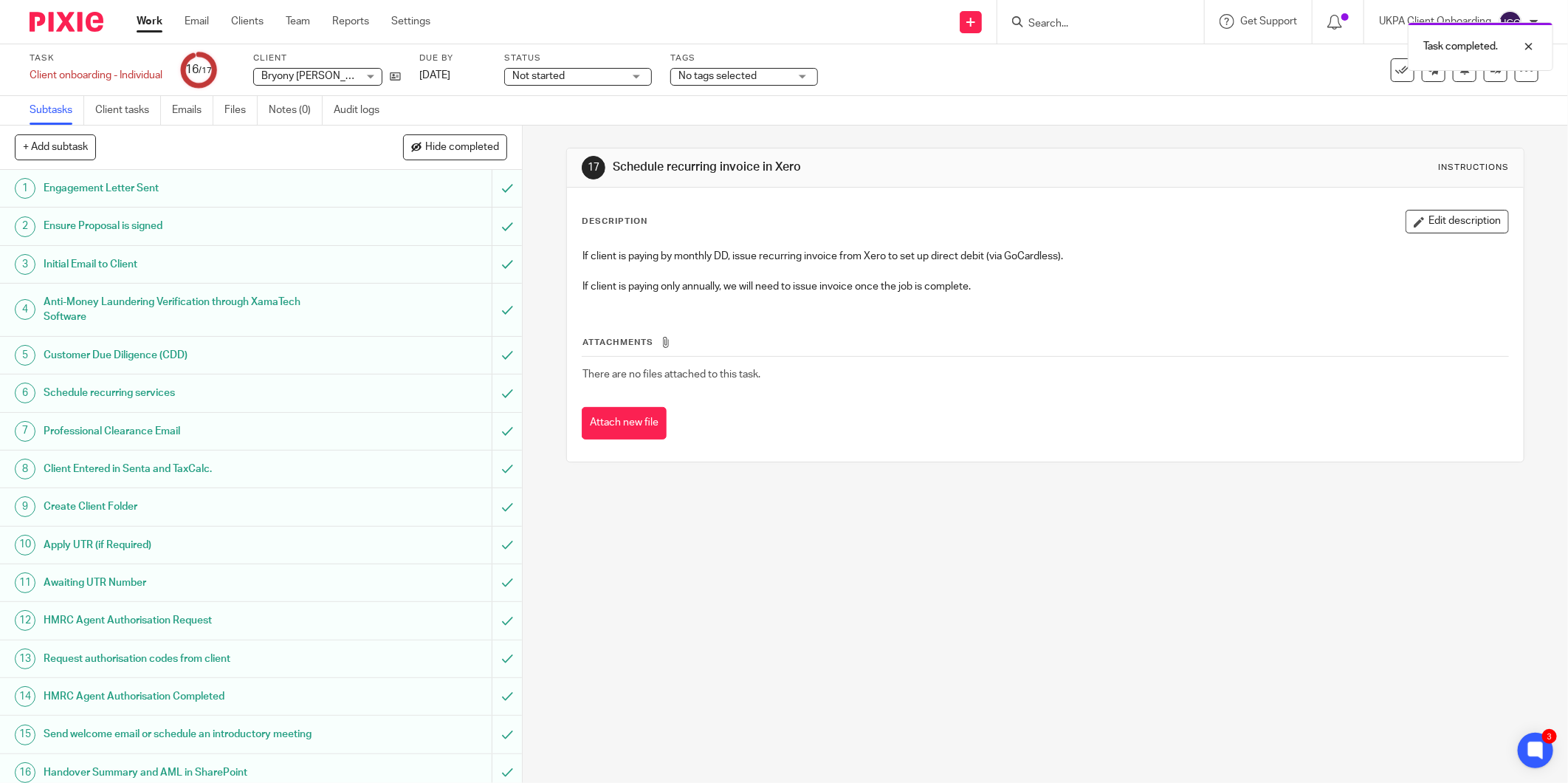
scroll to position [48, 0]
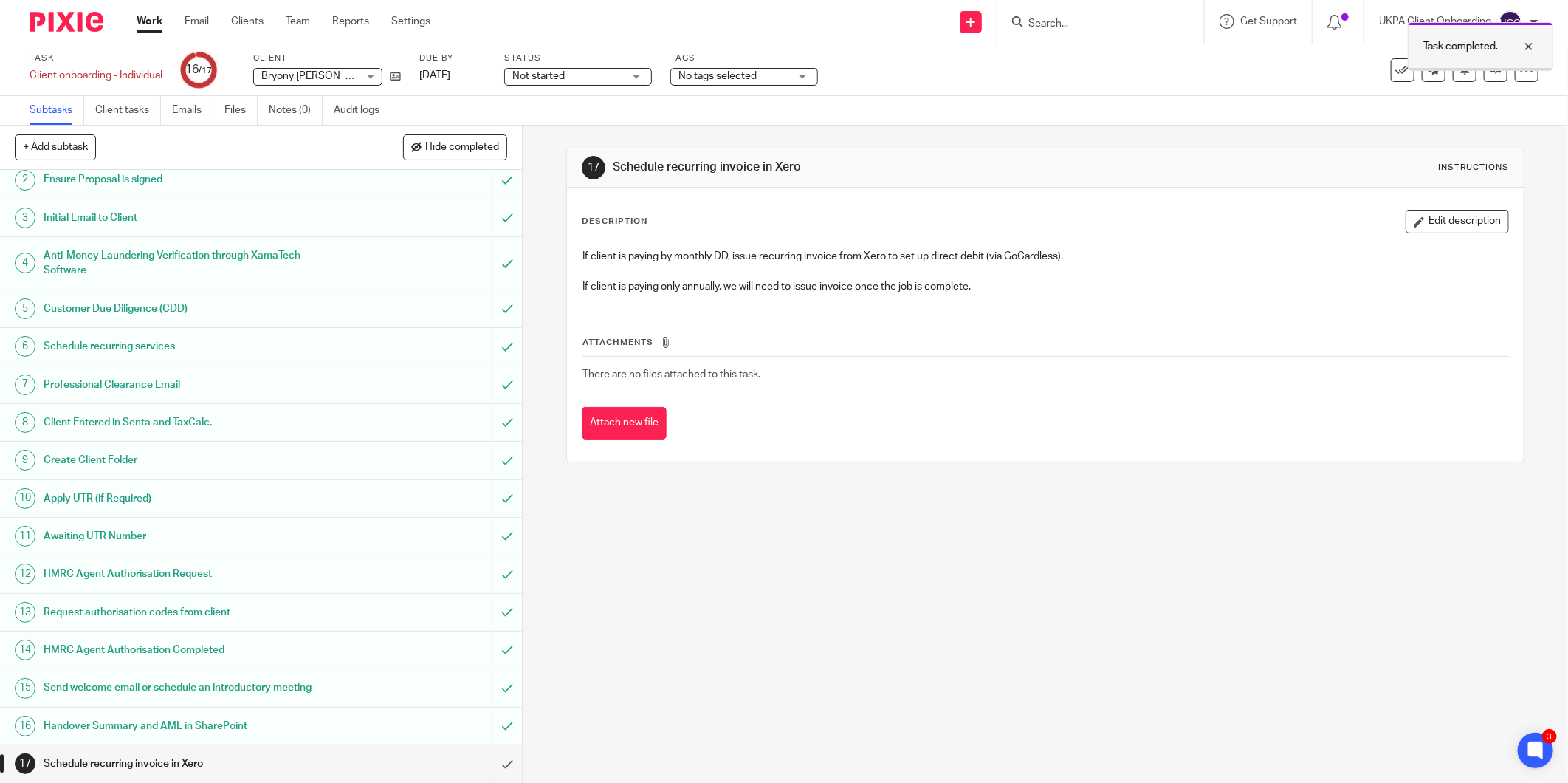
click at [1529, 46] on div at bounding box center [1517, 46] width 40 height 17
click at [1491, 67] on icon at bounding box center [1496, 70] width 11 height 11
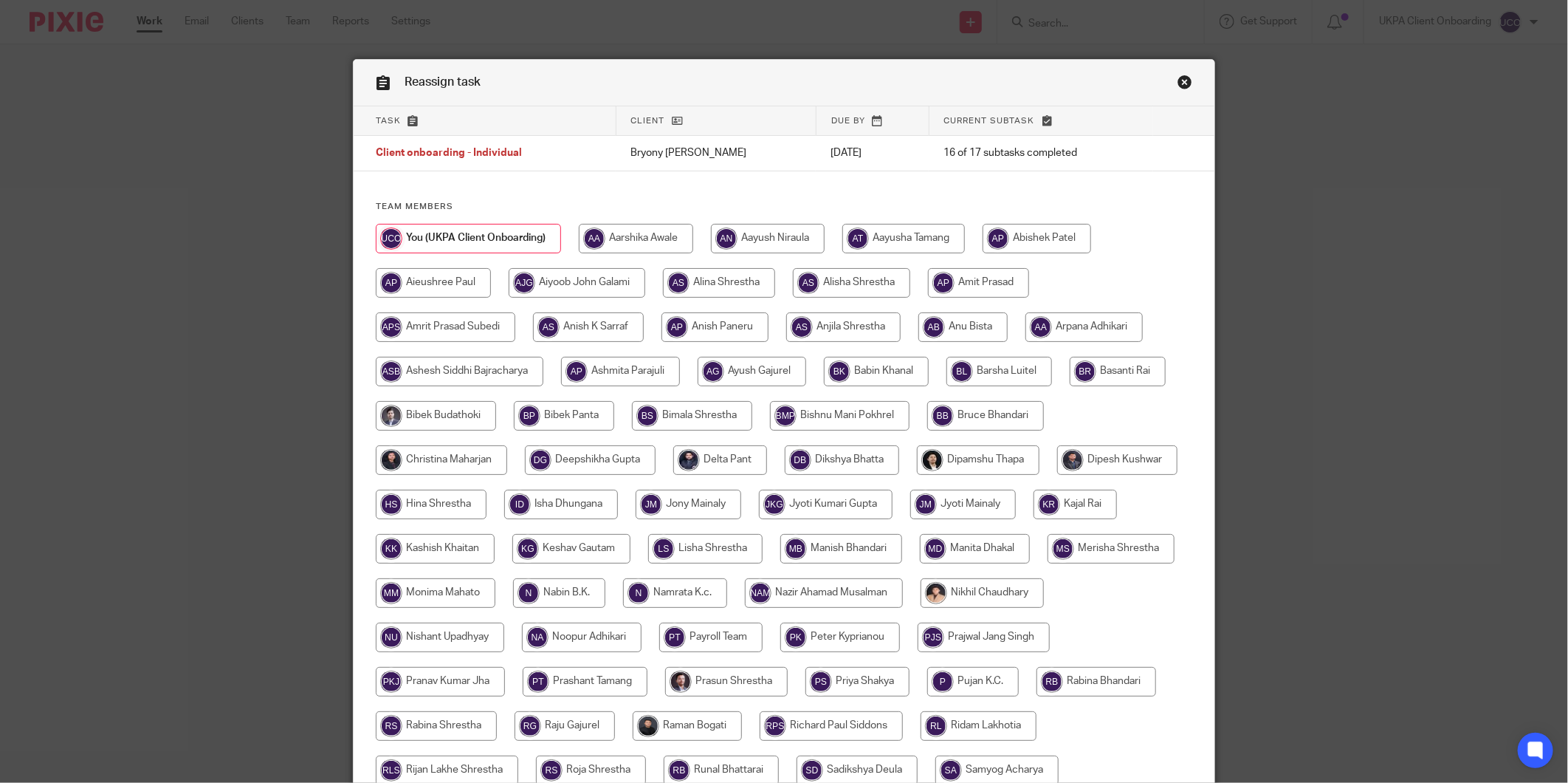
scroll to position [316, 0]
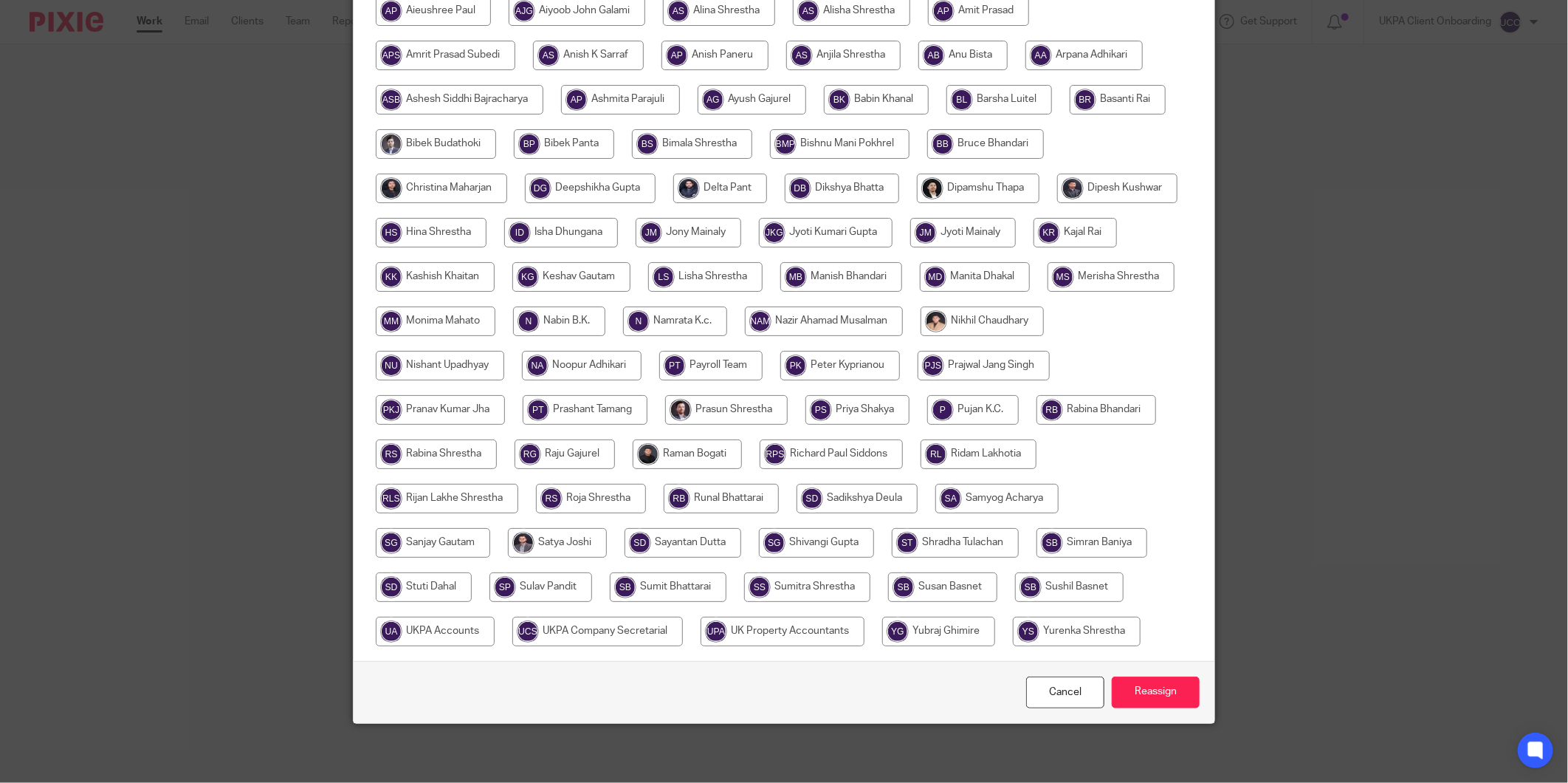
click at [495, 617] on input "radio" at bounding box center [435, 631] width 119 height 30
radio input "true"
click at [1133, 700] on input "Reassign" at bounding box center [1156, 692] width 88 height 32
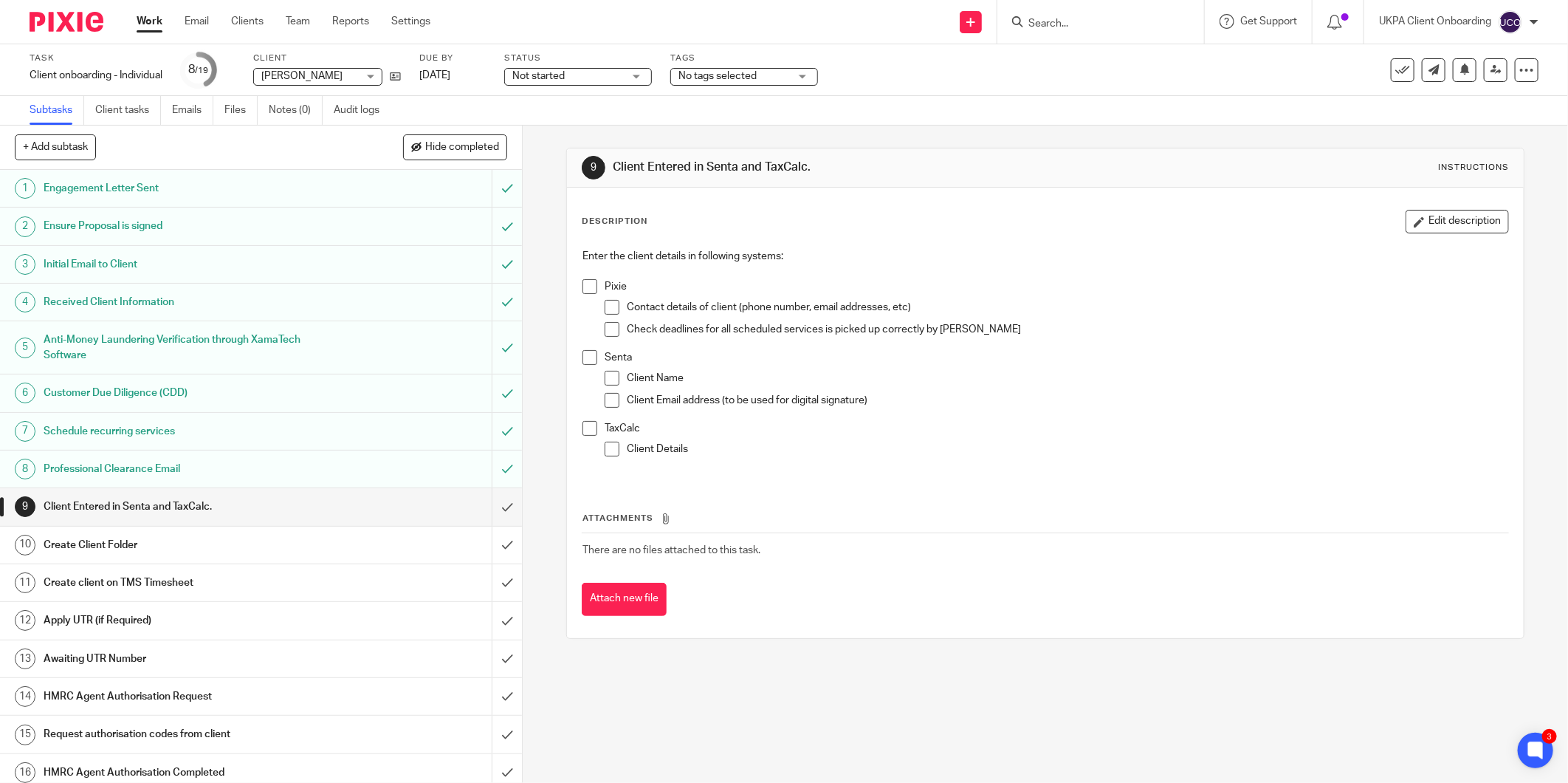
drag, startPoint x: 1032, startPoint y: 33, endPoint x: 1038, endPoint y: 26, distance: 9.2
click at [1032, 33] on div at bounding box center [1101, 22] width 206 height 44
click at [1038, 26] on input "Search" at bounding box center [1094, 24] width 133 height 14
paste input "Blue Tas Ltd"
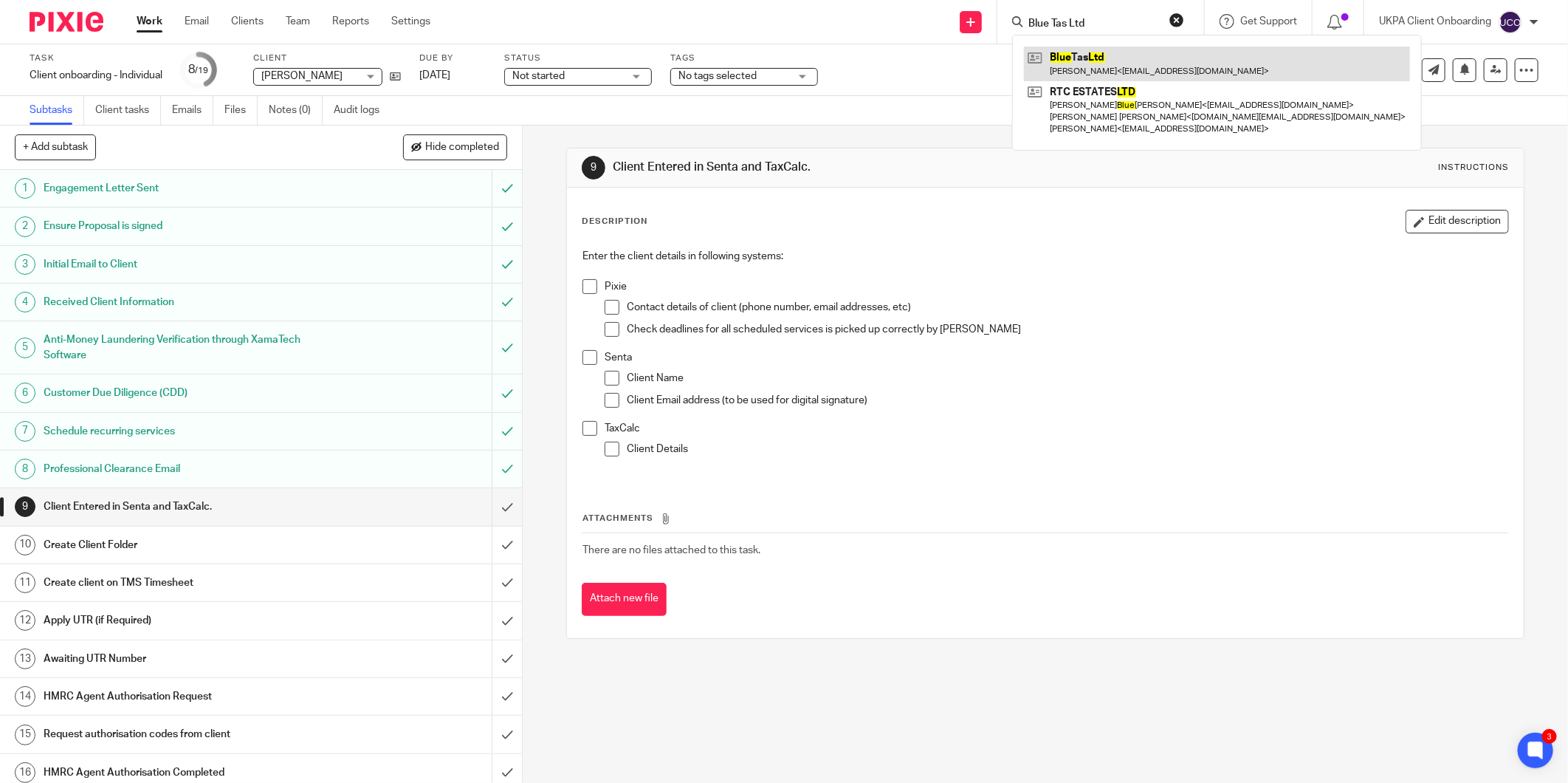
type input "Blue Tas Ltd"
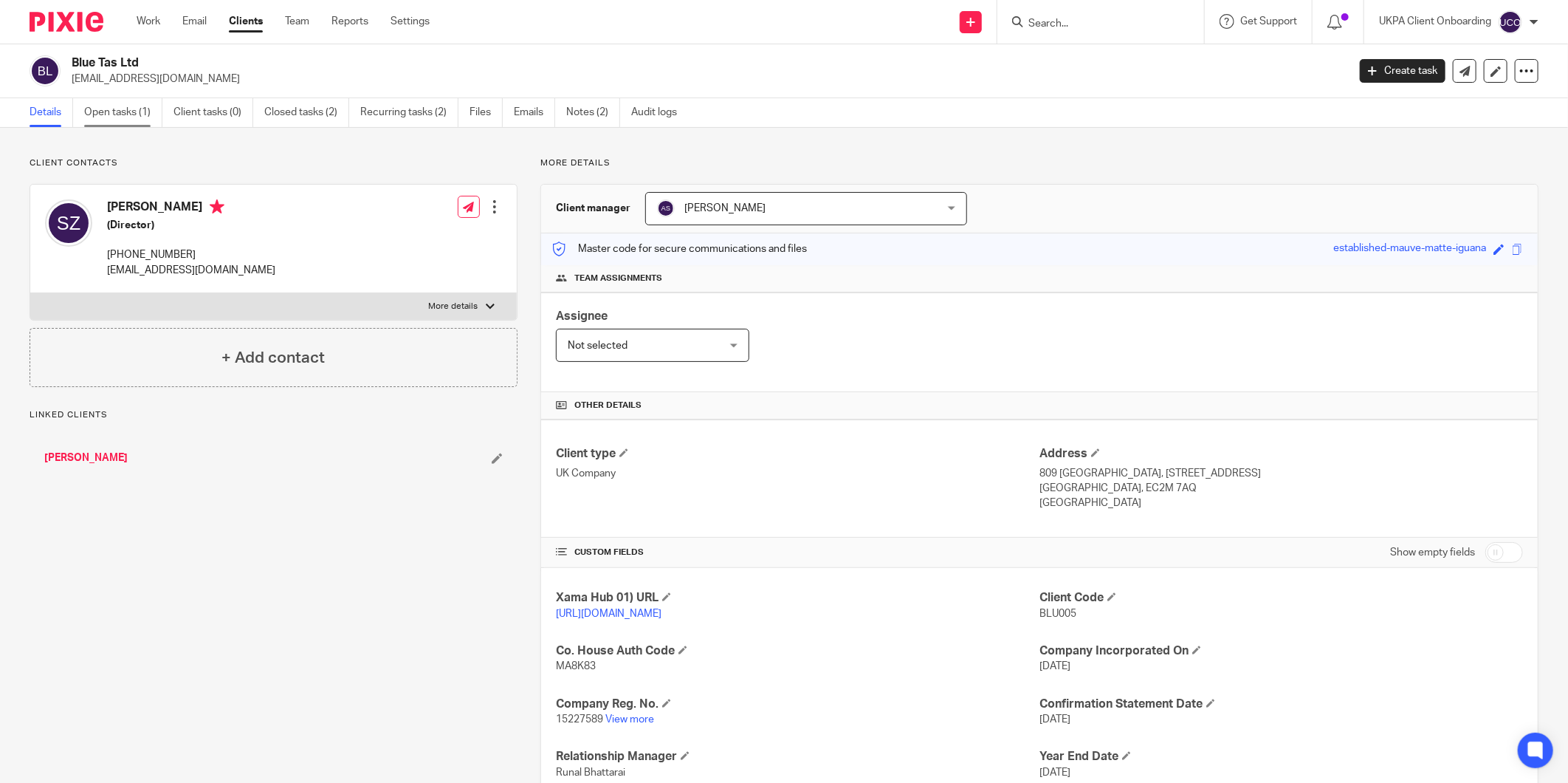
click at [121, 108] on link "Open tasks (1)" at bounding box center [123, 113] width 78 height 29
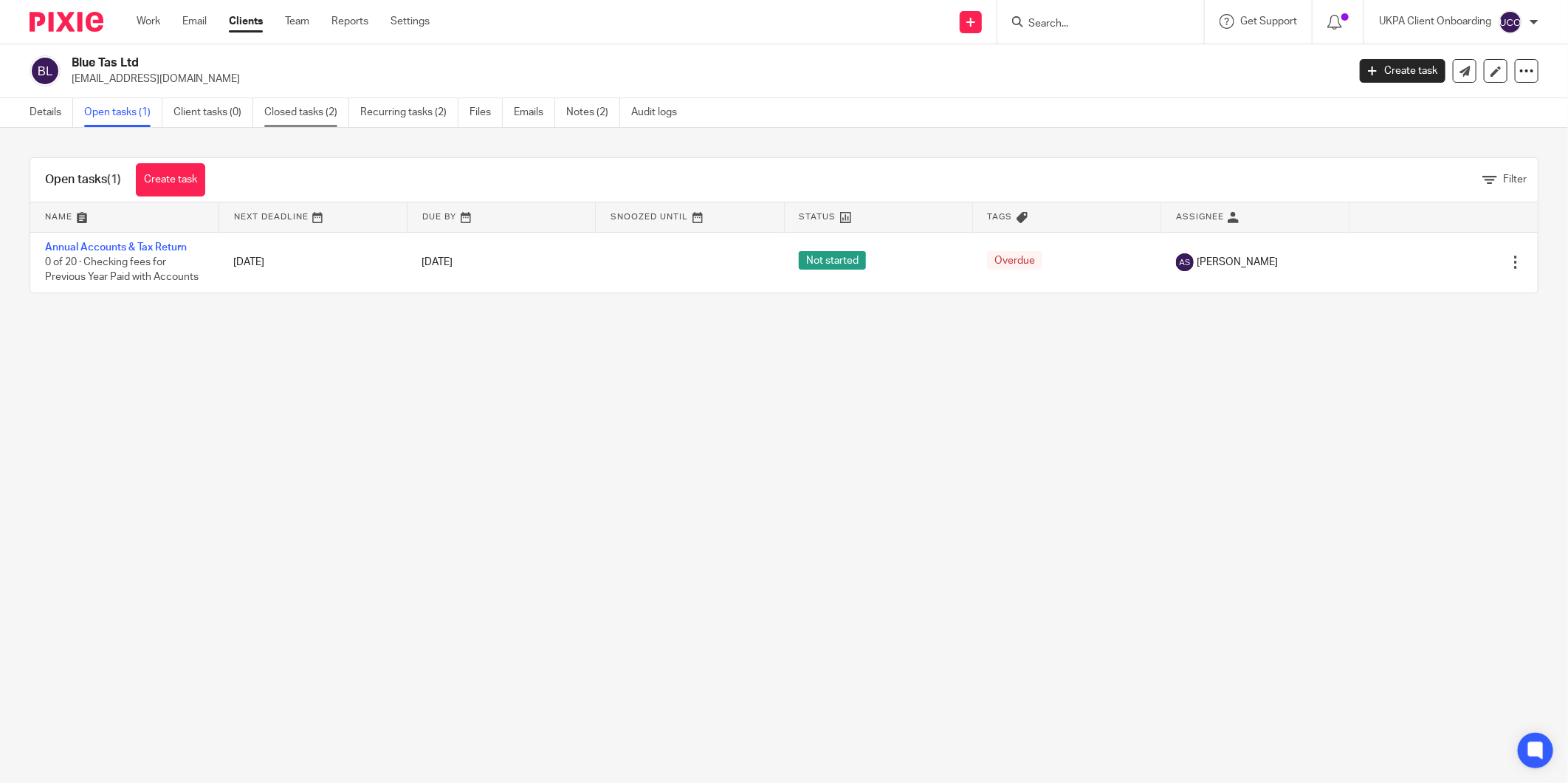
click at [300, 120] on link "Closed tasks (2)" at bounding box center [306, 113] width 85 height 29
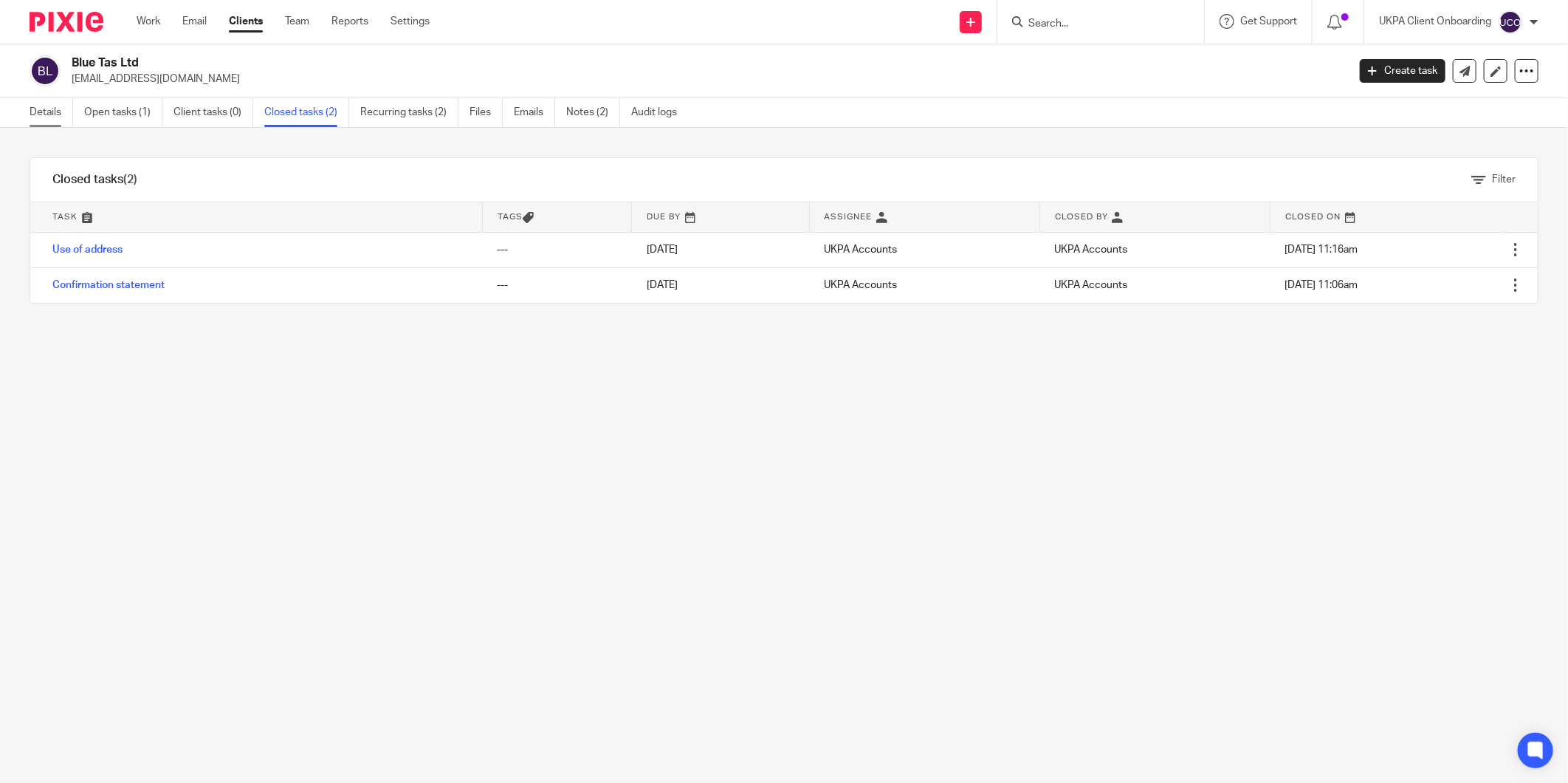
click at [54, 116] on link "Details" at bounding box center [51, 113] width 44 height 29
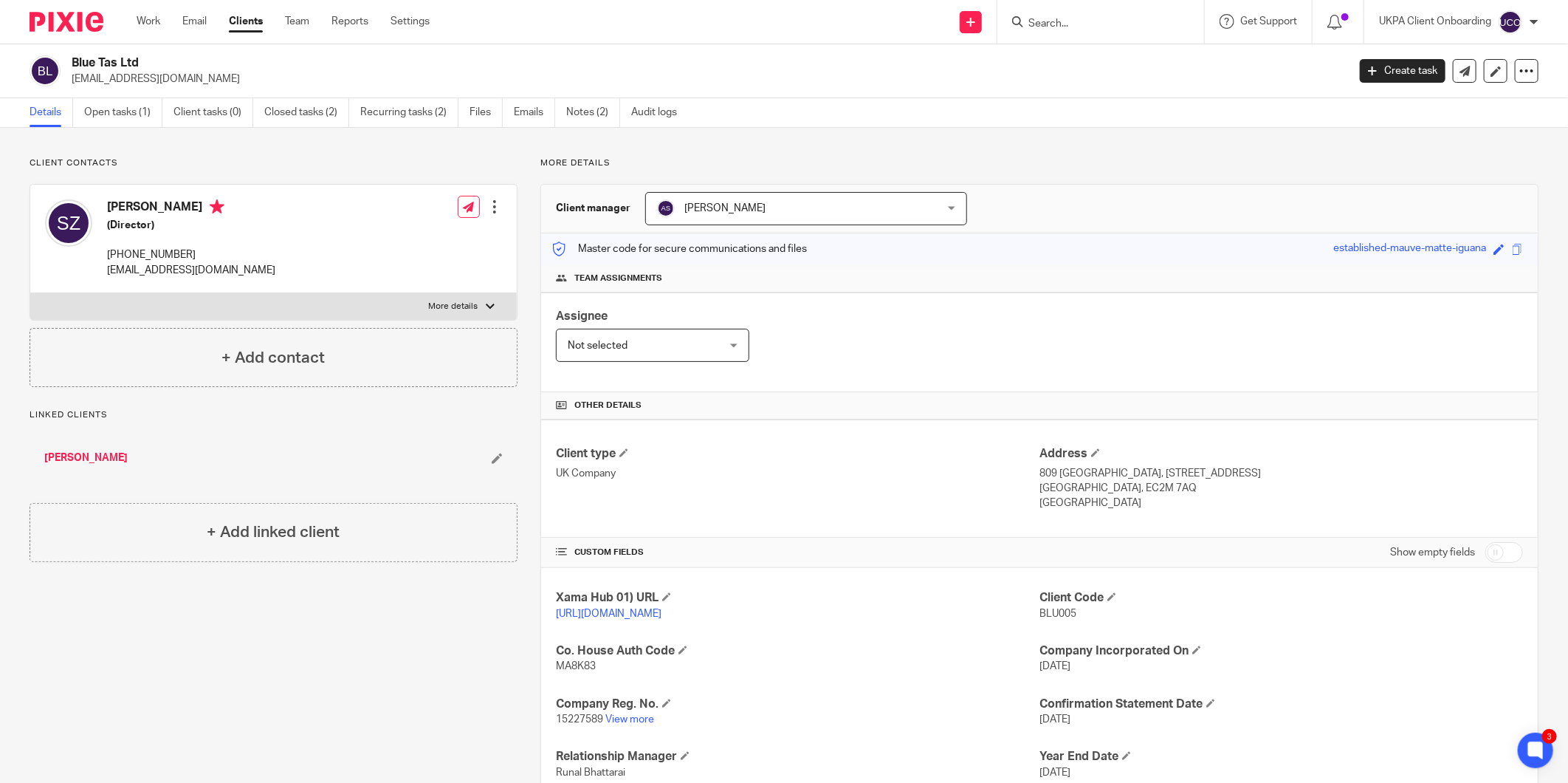
click at [1049, 17] on input "Search" at bounding box center [1094, 24] width 133 height 14
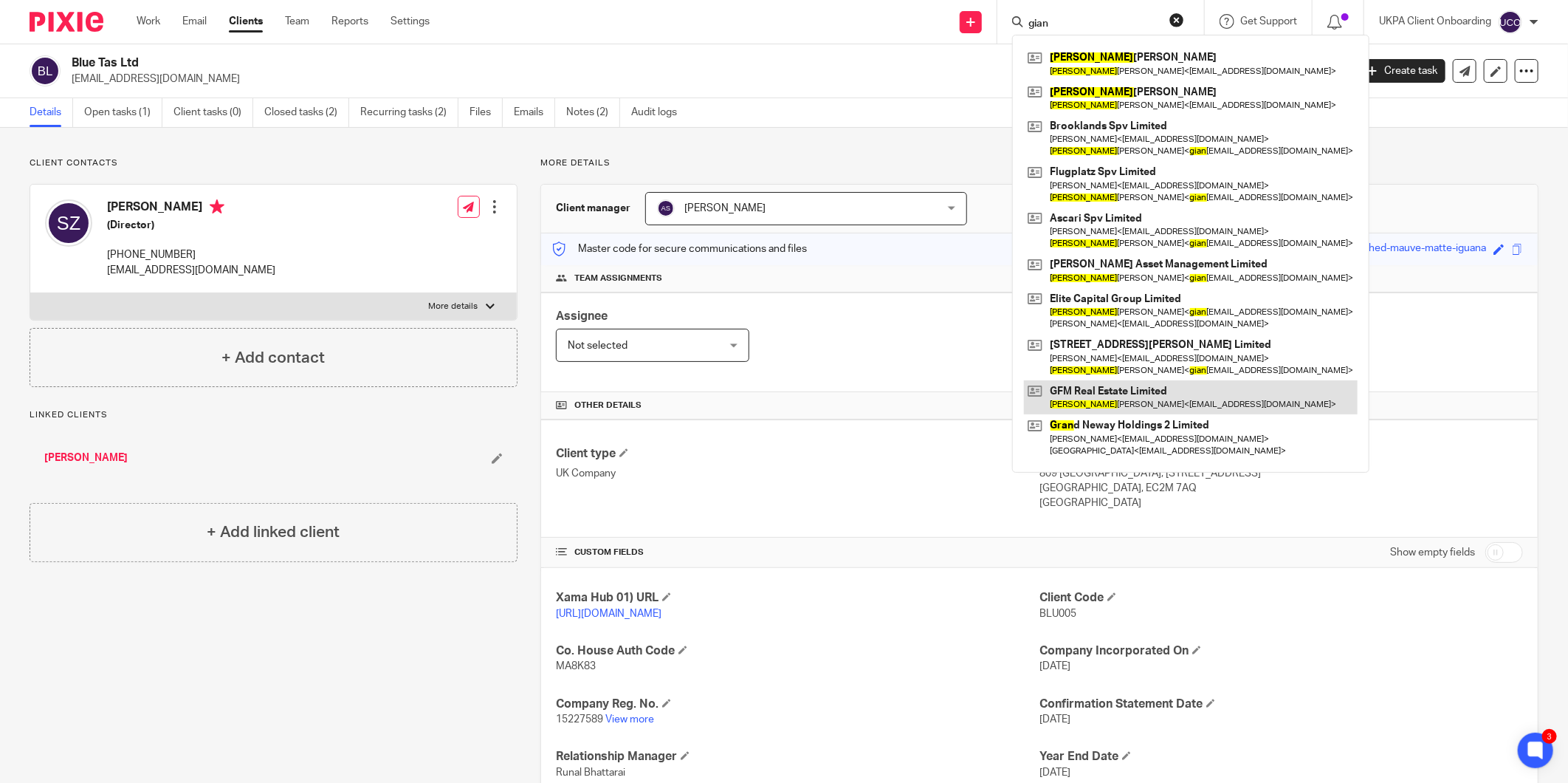
type input "gian"
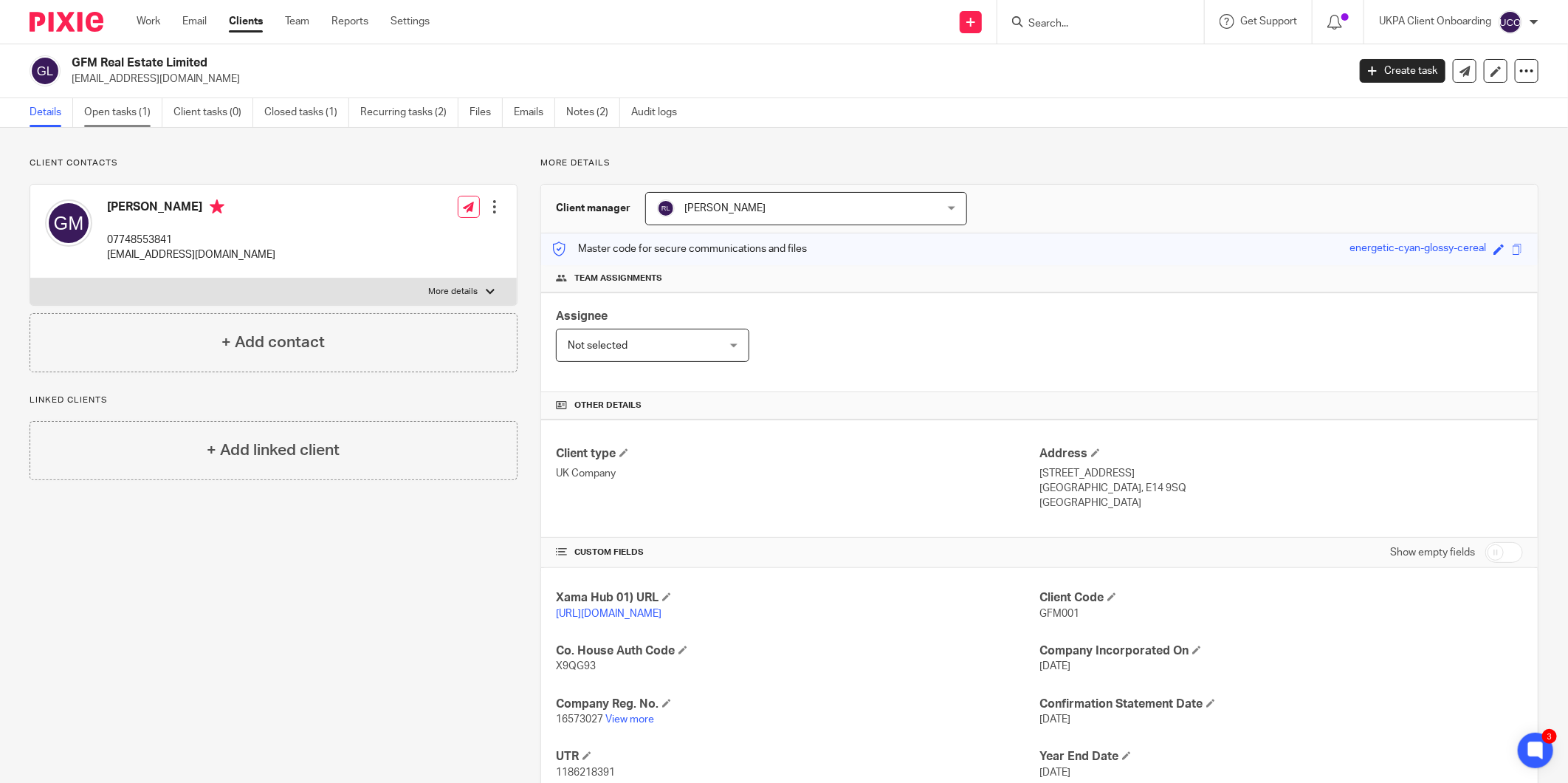
click at [124, 120] on link "Open tasks (1)" at bounding box center [123, 113] width 78 height 29
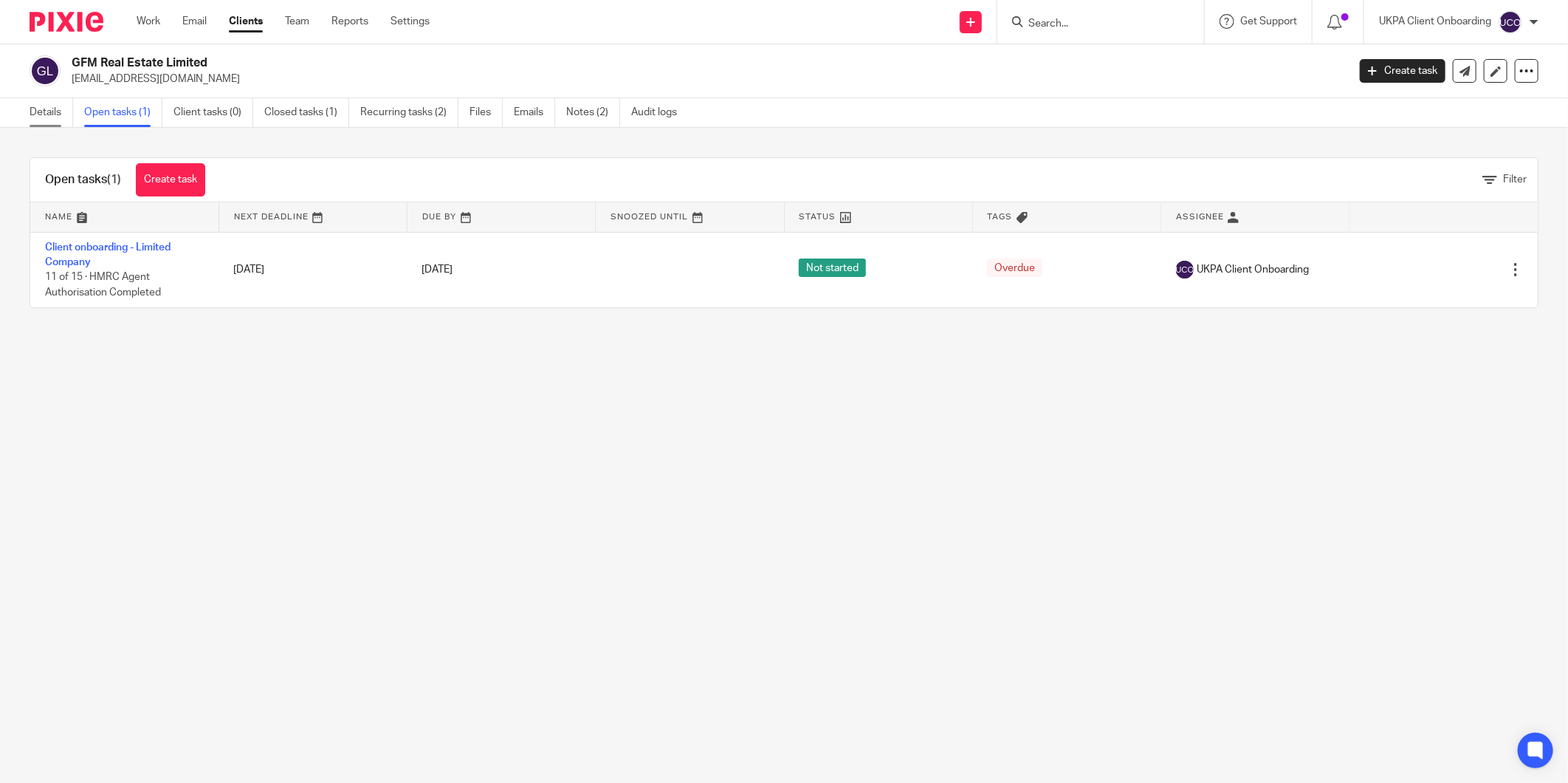
click at [46, 113] on link "Details" at bounding box center [51, 113] width 44 height 29
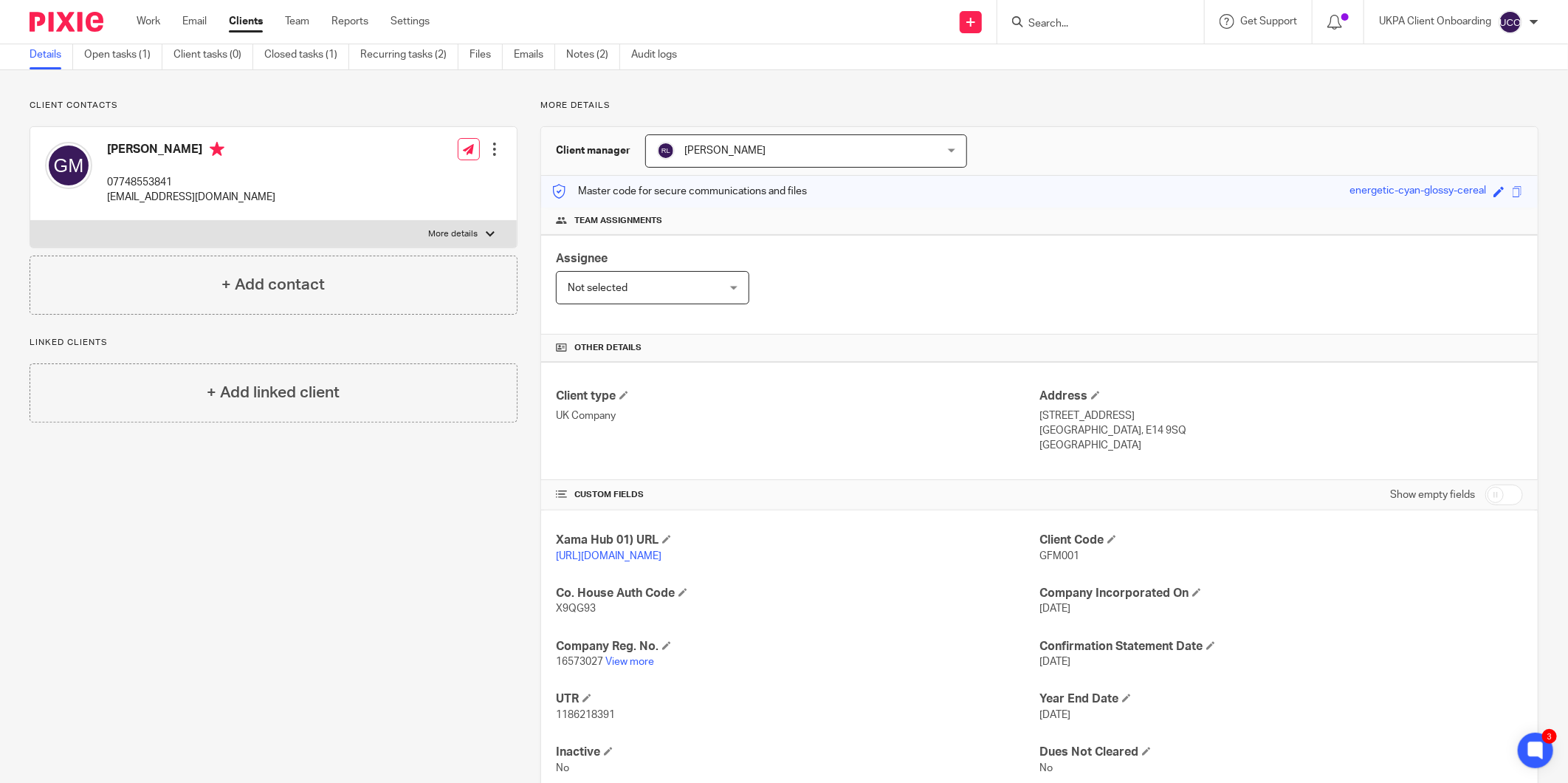
scroll to position [104, 0]
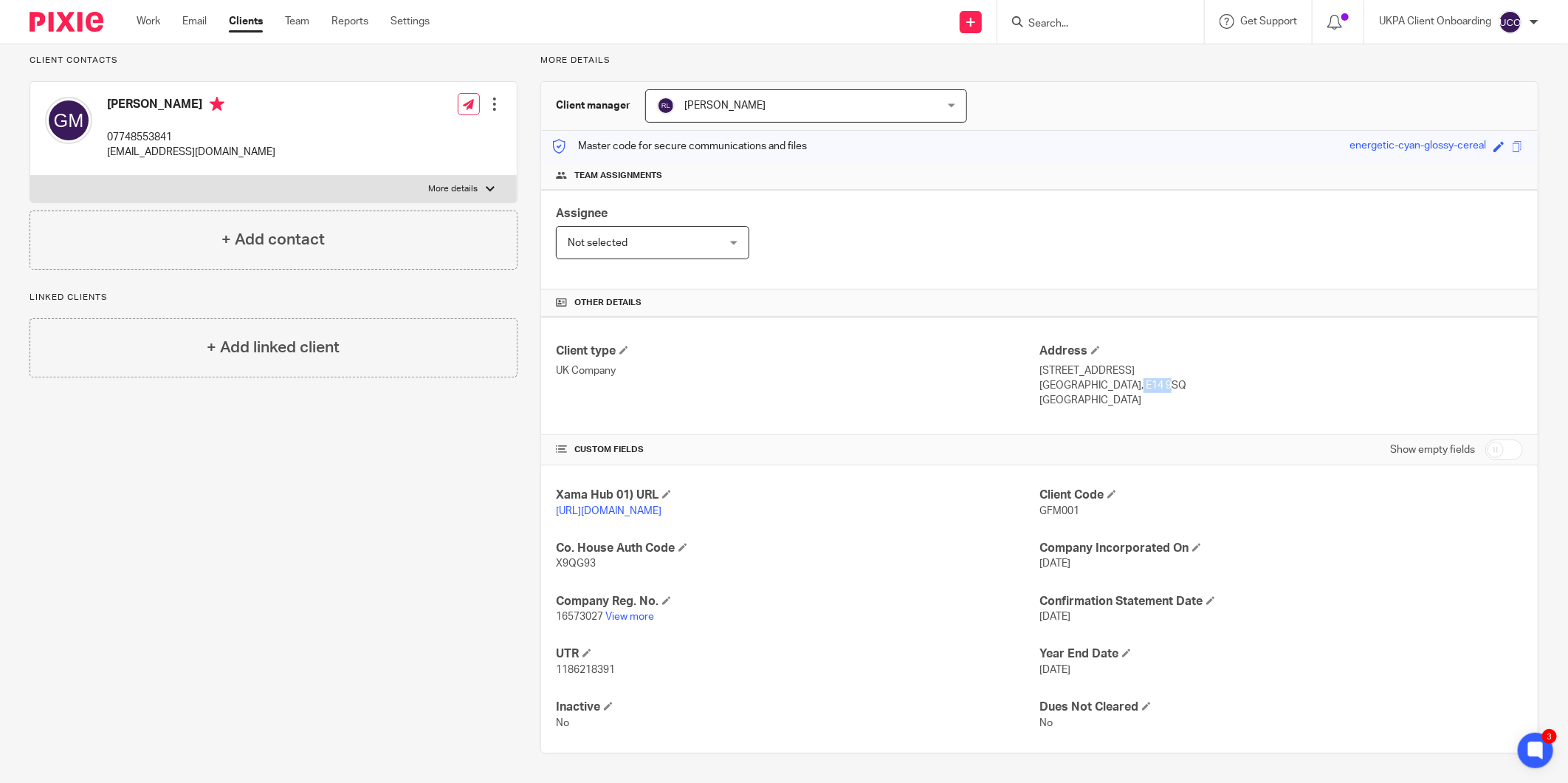
drag, startPoint x: 1124, startPoint y: 381, endPoint x: 1071, endPoint y: 387, distance: 53.3
click at [1071, 387] on p "London, E14 9SQ" at bounding box center [1281, 386] width 483 height 15
copy p "E14 9SQ"
click at [586, 669] on span "1186218391" at bounding box center [585, 670] width 59 height 11
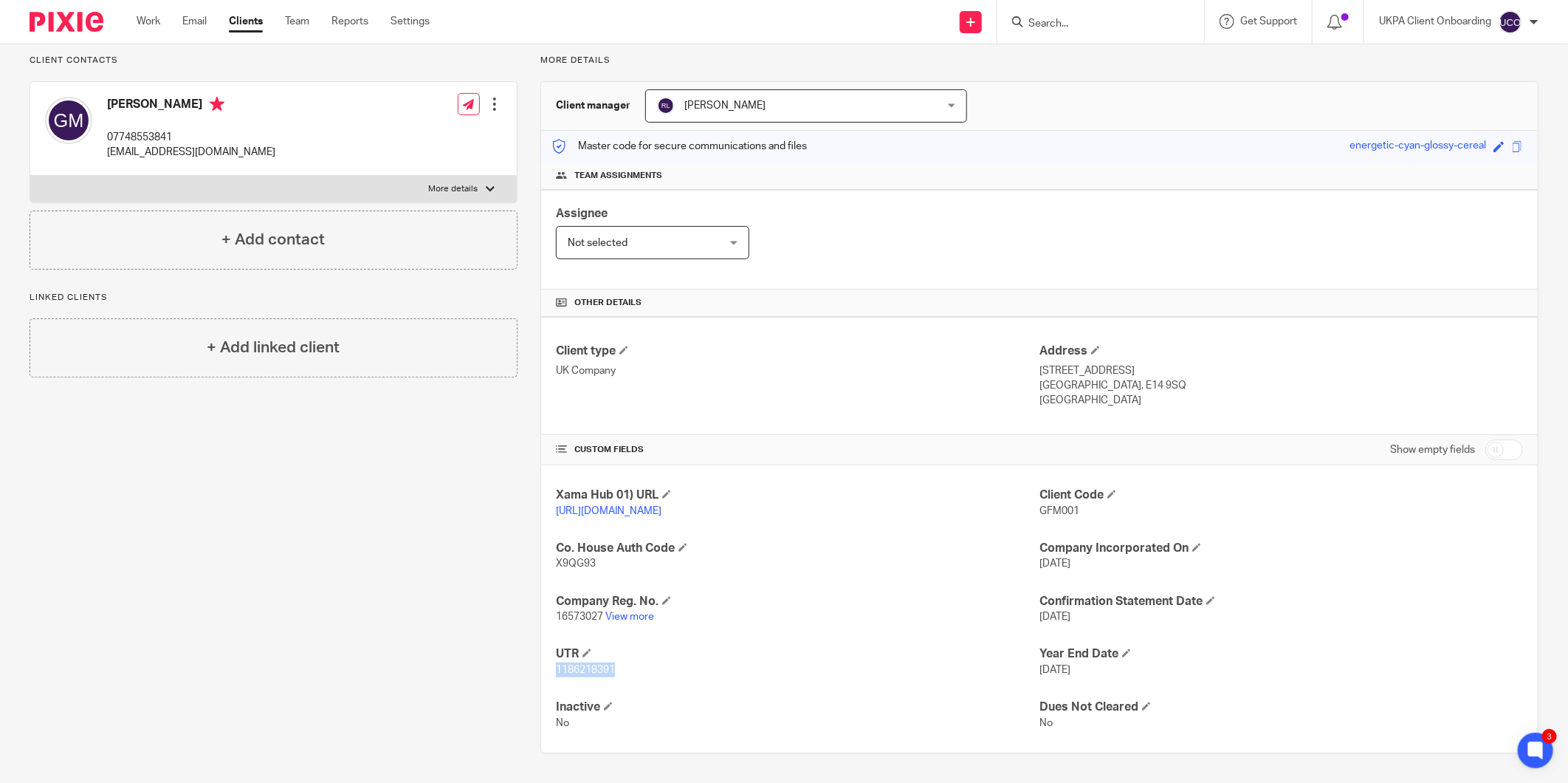
copy span "1186218391"
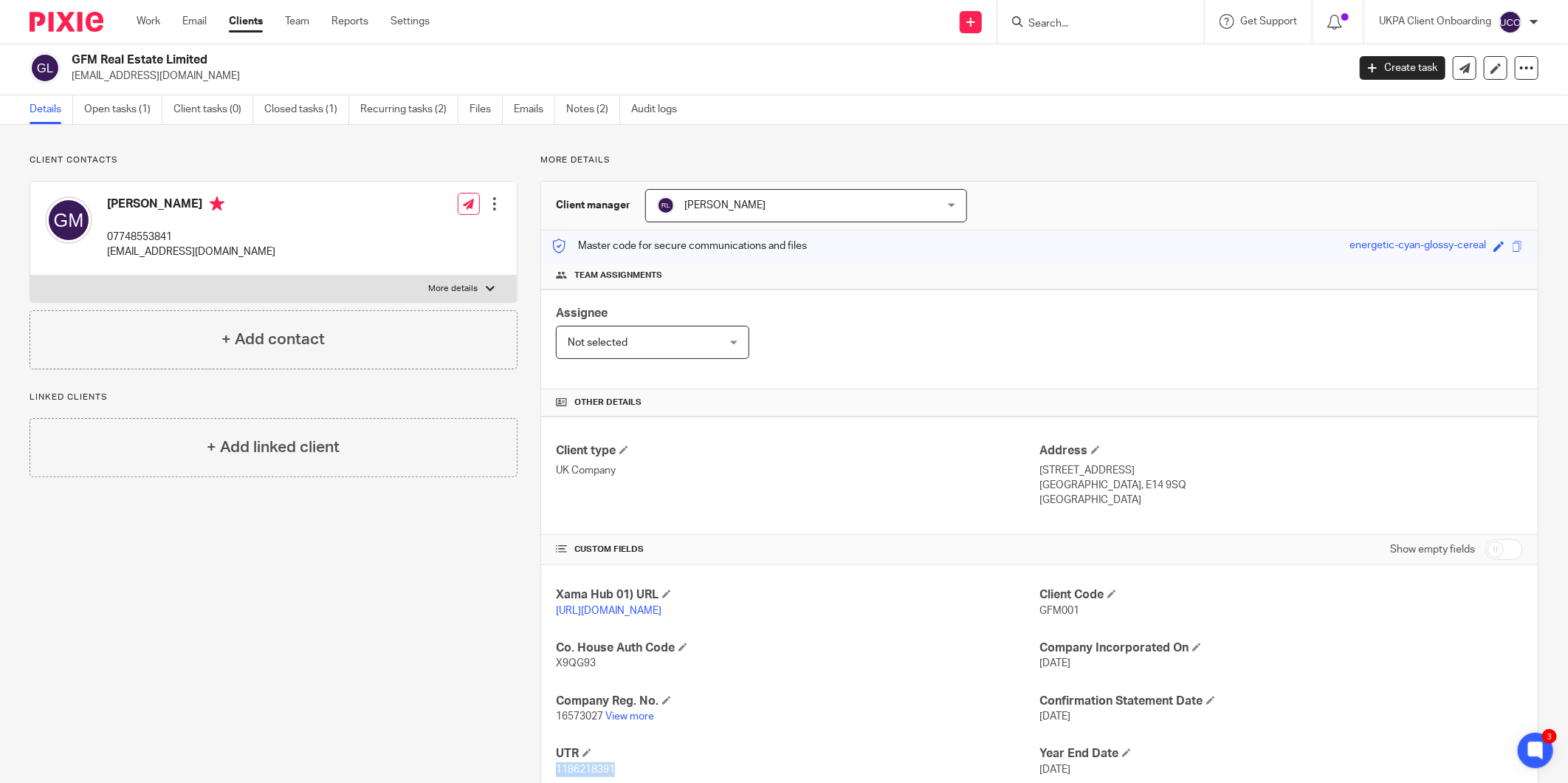
scroll to position [0, 0]
click at [585, 110] on link "Notes (2)" at bounding box center [593, 113] width 54 height 29
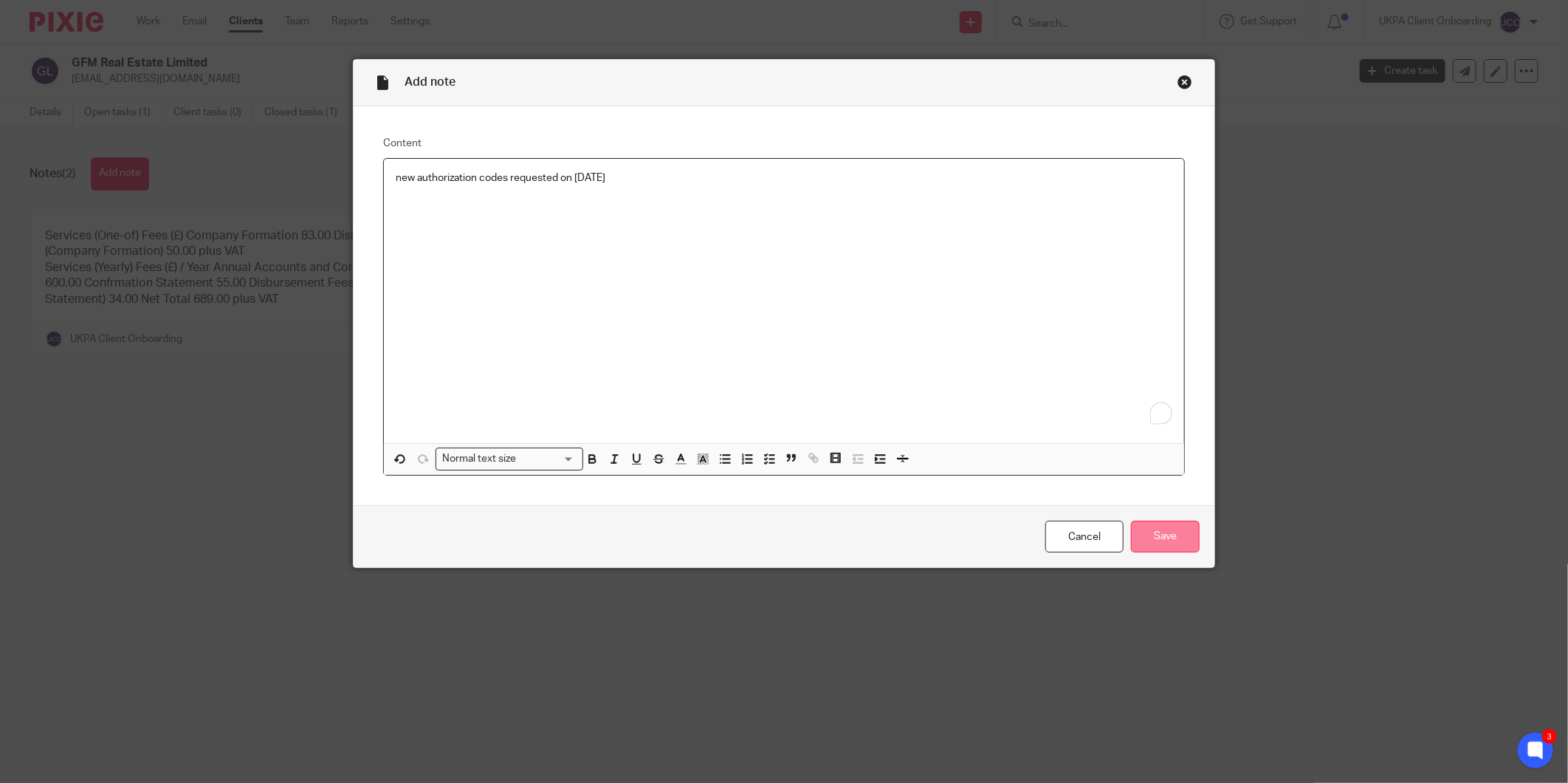
click at [1150, 537] on input "Save" at bounding box center [1165, 536] width 69 height 32
